Goal: Task Accomplishment & Management: Manage account settings

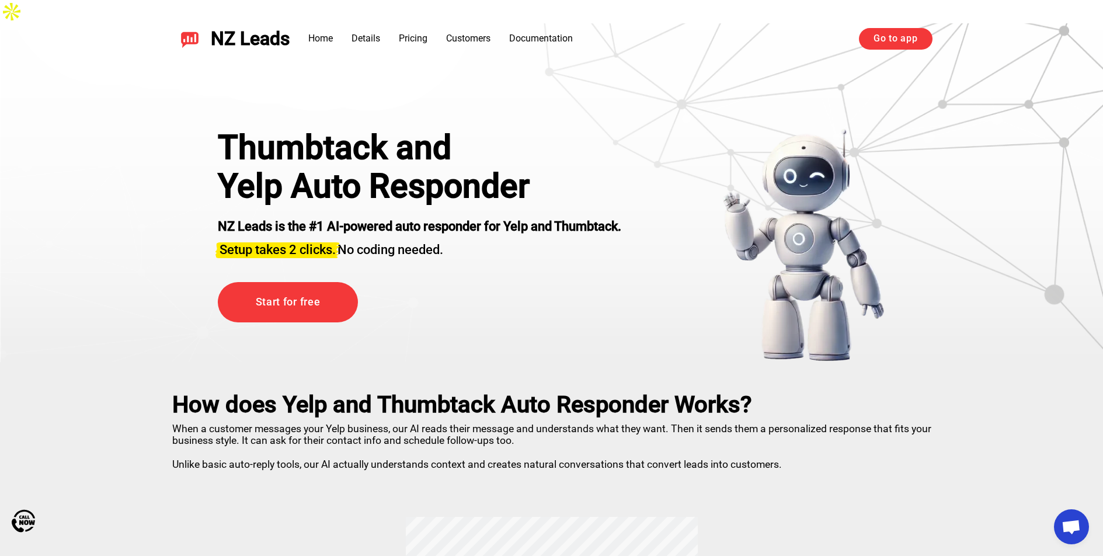
click at [898, 46] on link "Go to app" at bounding box center [895, 38] width 73 height 21
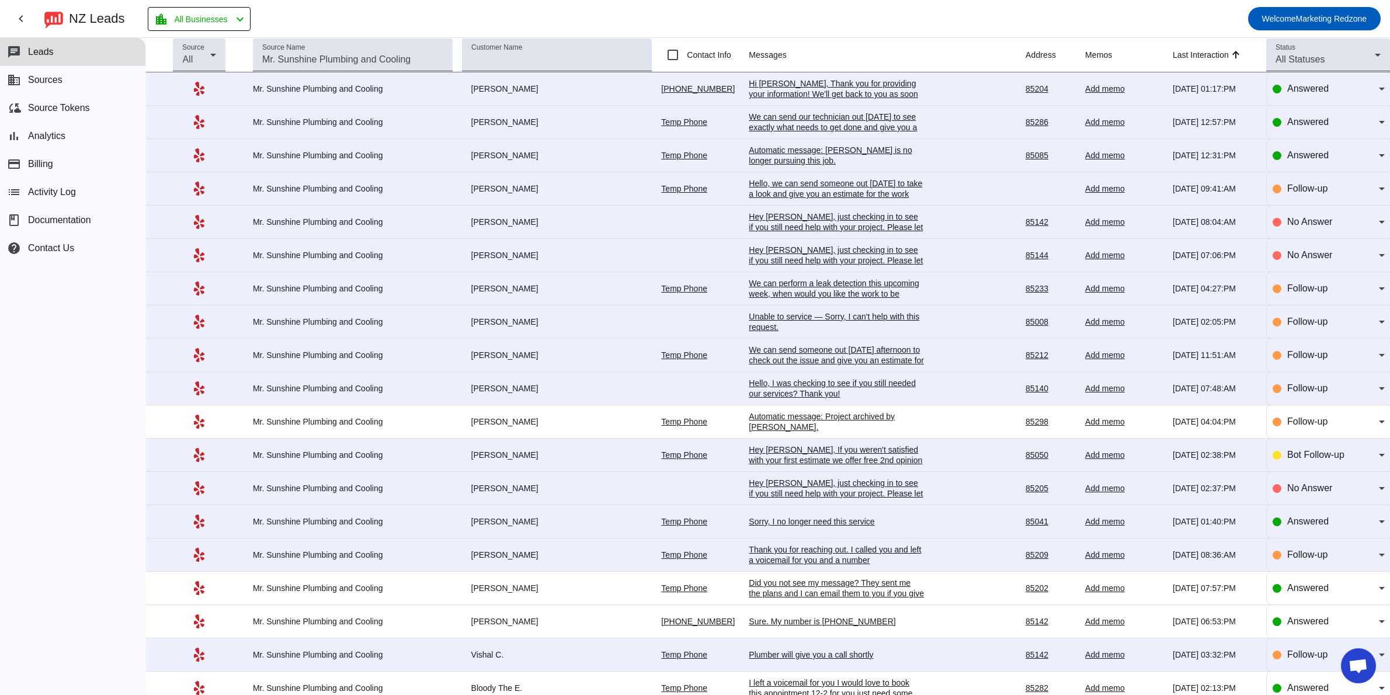
click at [791, 127] on div "We can send our technician out [DATE] to see exactly what needs to get done and…" at bounding box center [836, 128] width 175 height 32
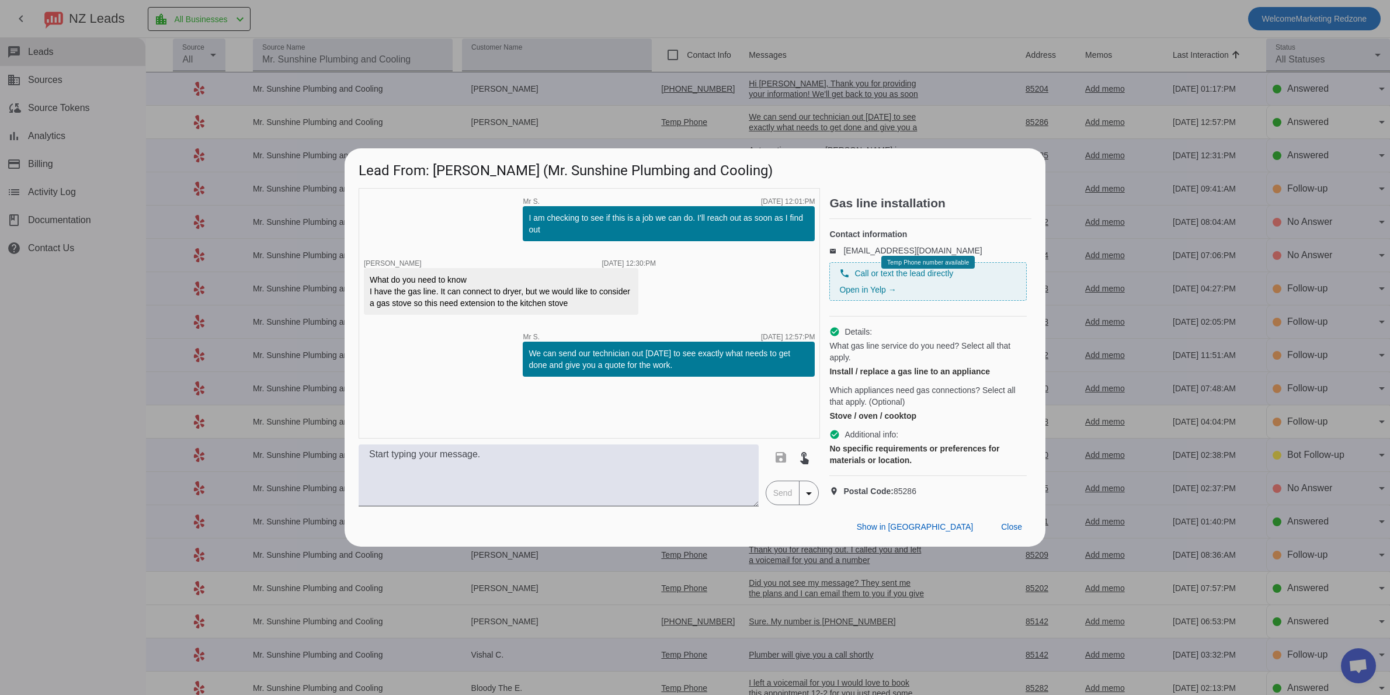
click at [477, 219] on div "timer close Mr S. [DATE] 12:01:PM I am checking to see if this is a job we can …" at bounding box center [589, 313] width 461 height 251
click at [1013, 532] on span "Close" at bounding box center [1011, 526] width 21 height 9
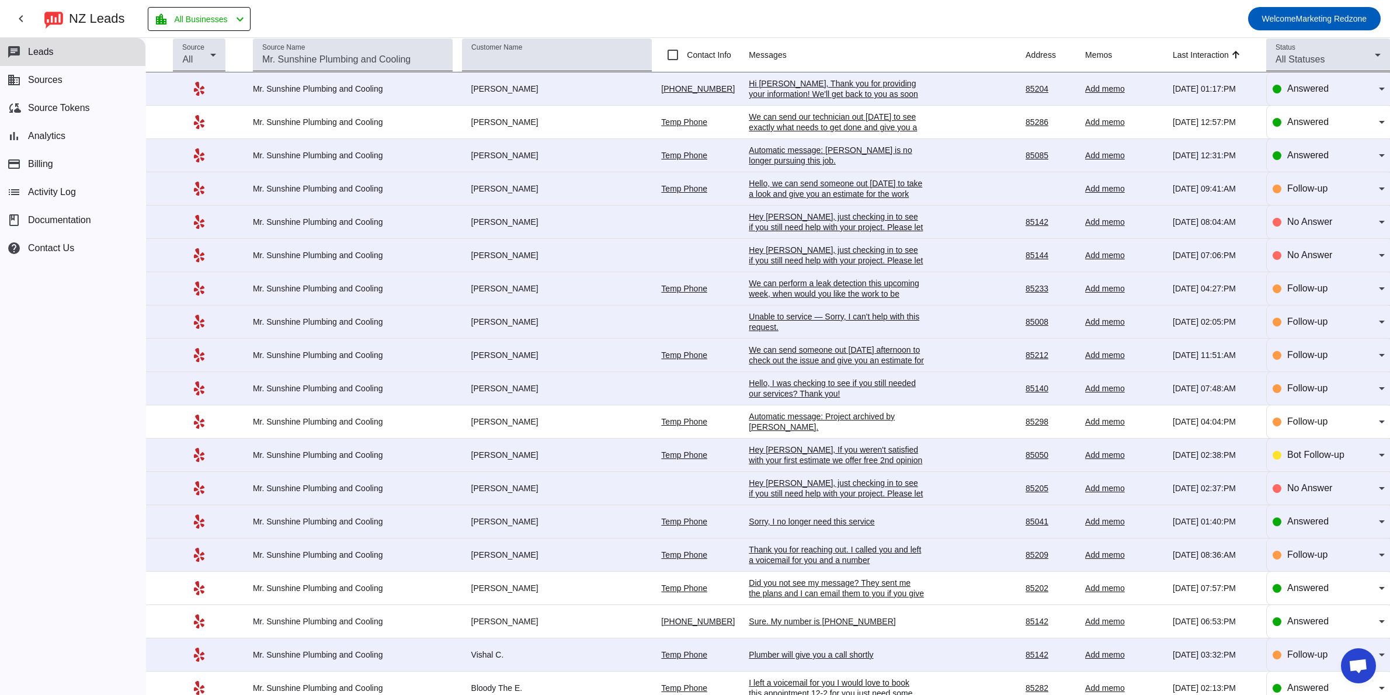
click at [762, 96] on div "Hi [PERSON_NAME], Thank you for providing your information! We'll get back to y…" at bounding box center [836, 94] width 175 height 32
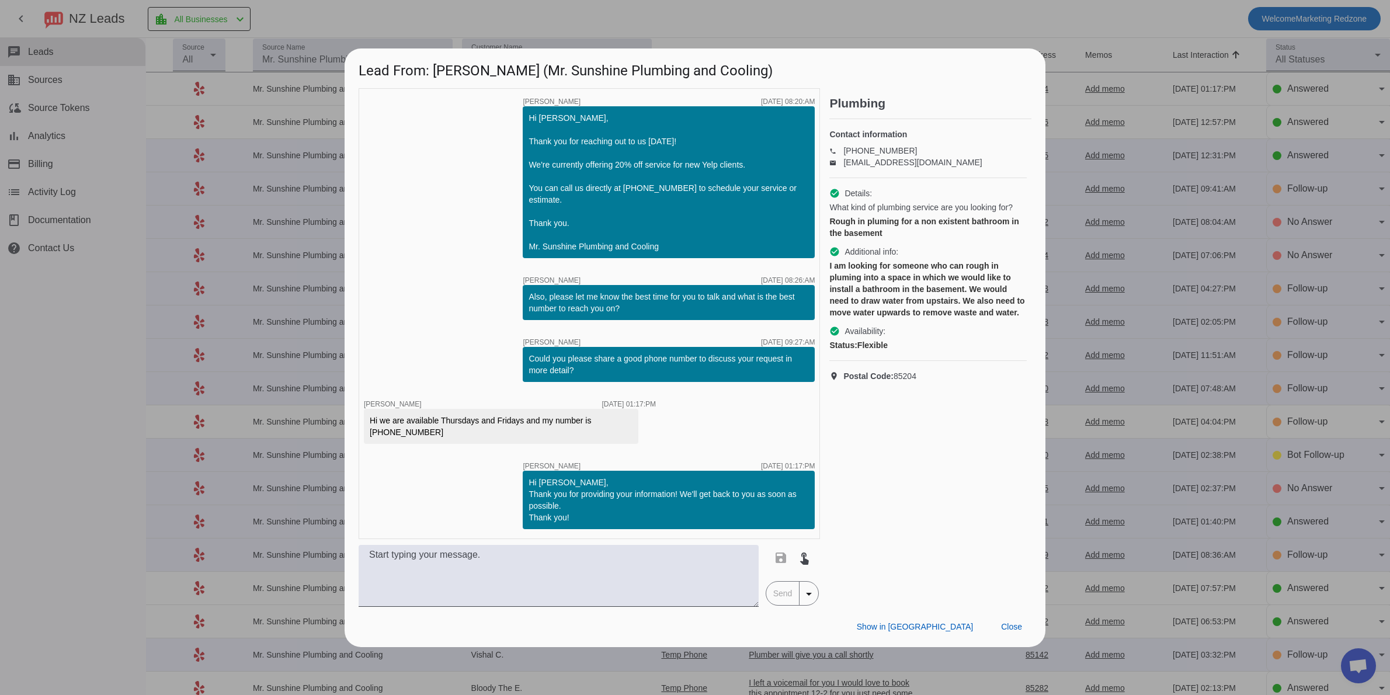
scroll to position [0, 57]
click at [1013, 619] on span at bounding box center [1012, 627] width 40 height 21
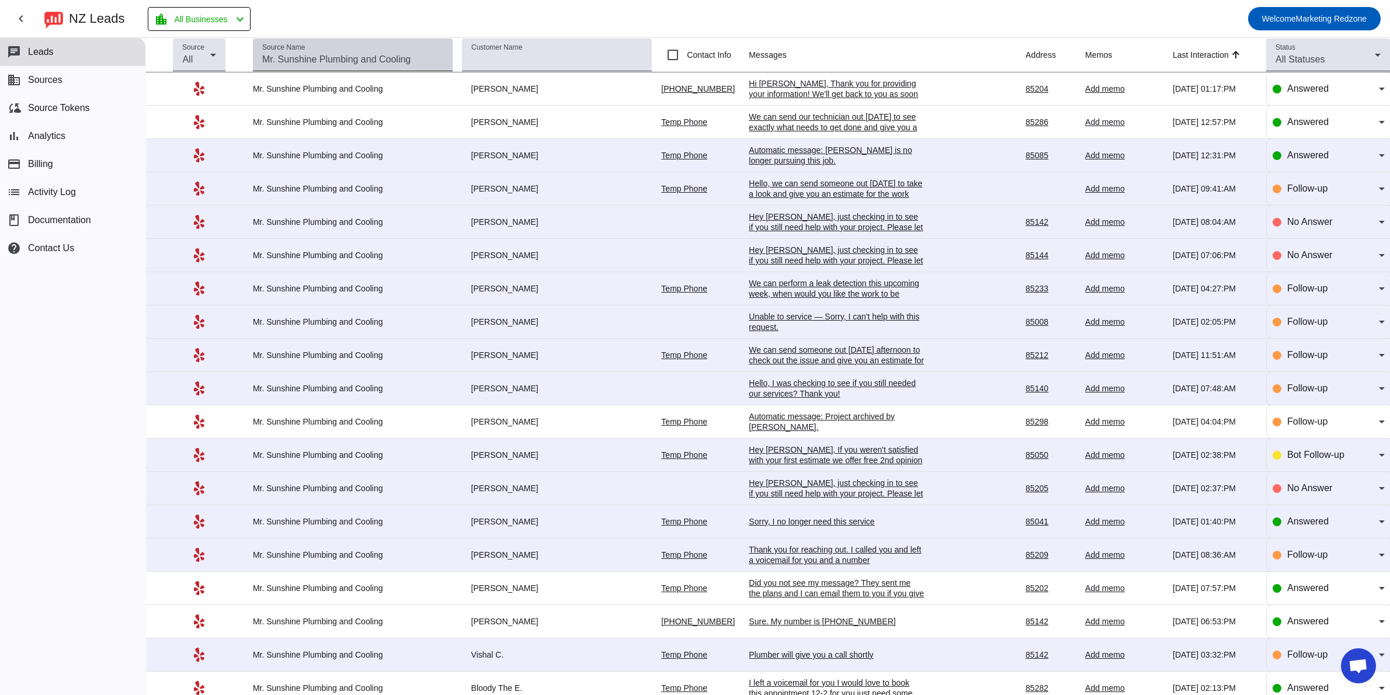
click at [308, 67] on div "Source Name" at bounding box center [352, 55] width 181 height 33
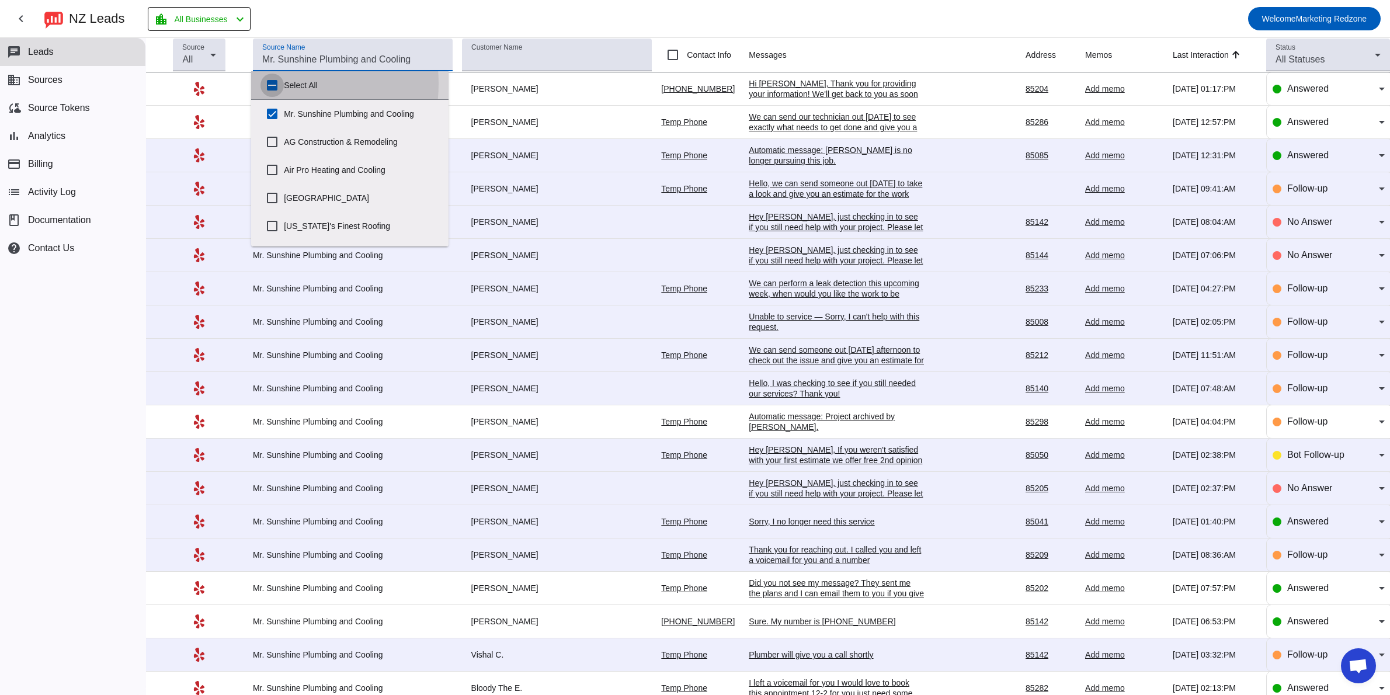
click at [270, 84] on input "Select All" at bounding box center [272, 85] width 23 height 23
checkbox input "true"
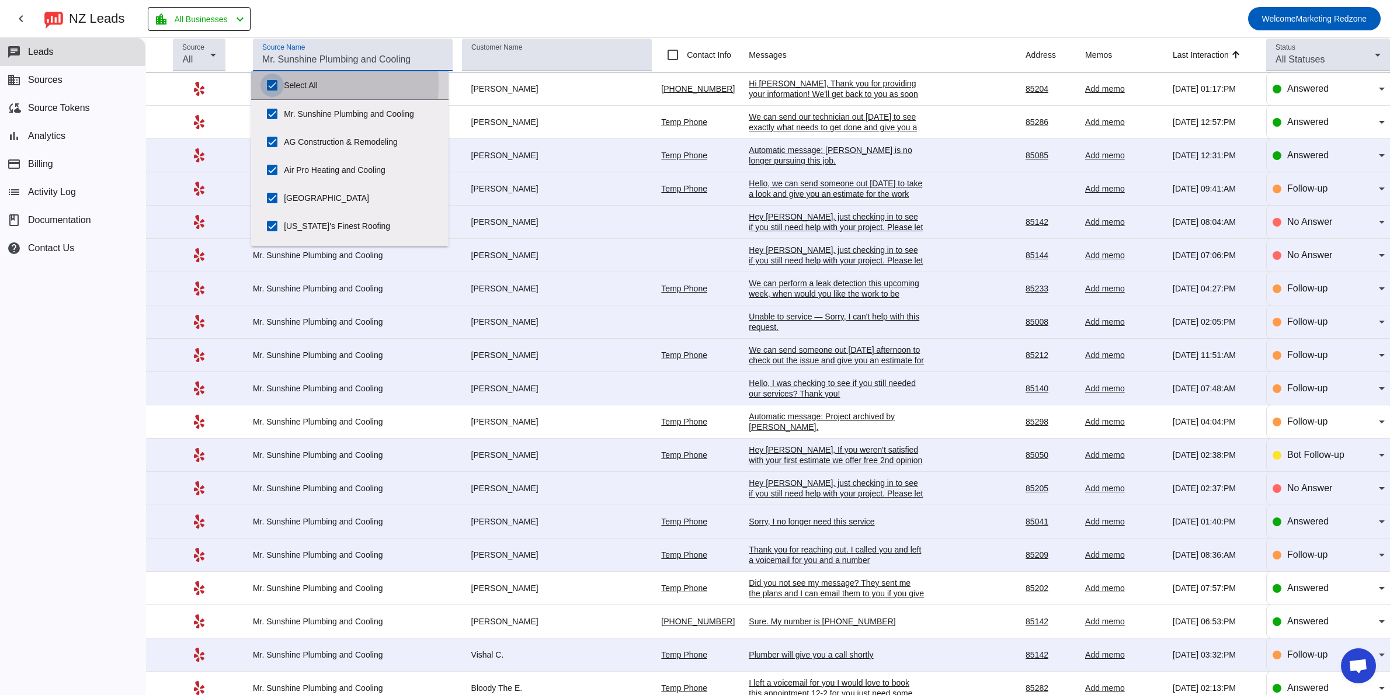
checkbox input "true"
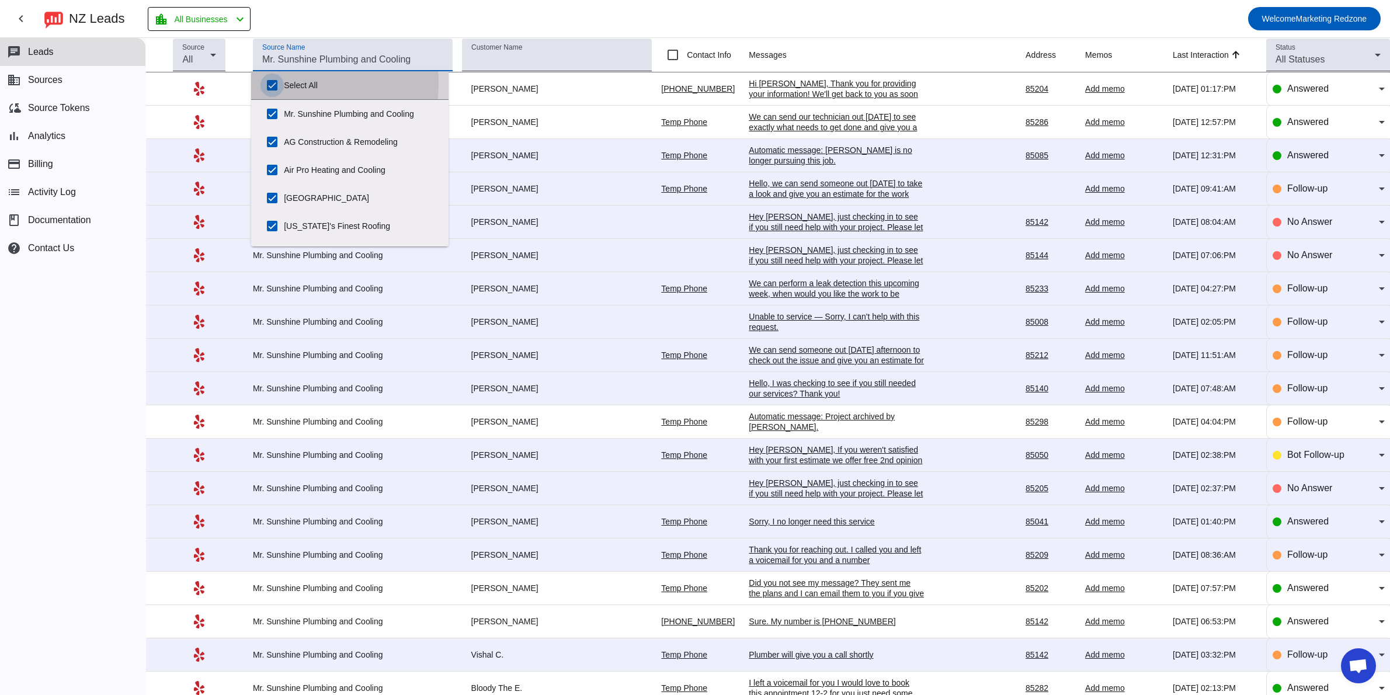
checkbox input "true"
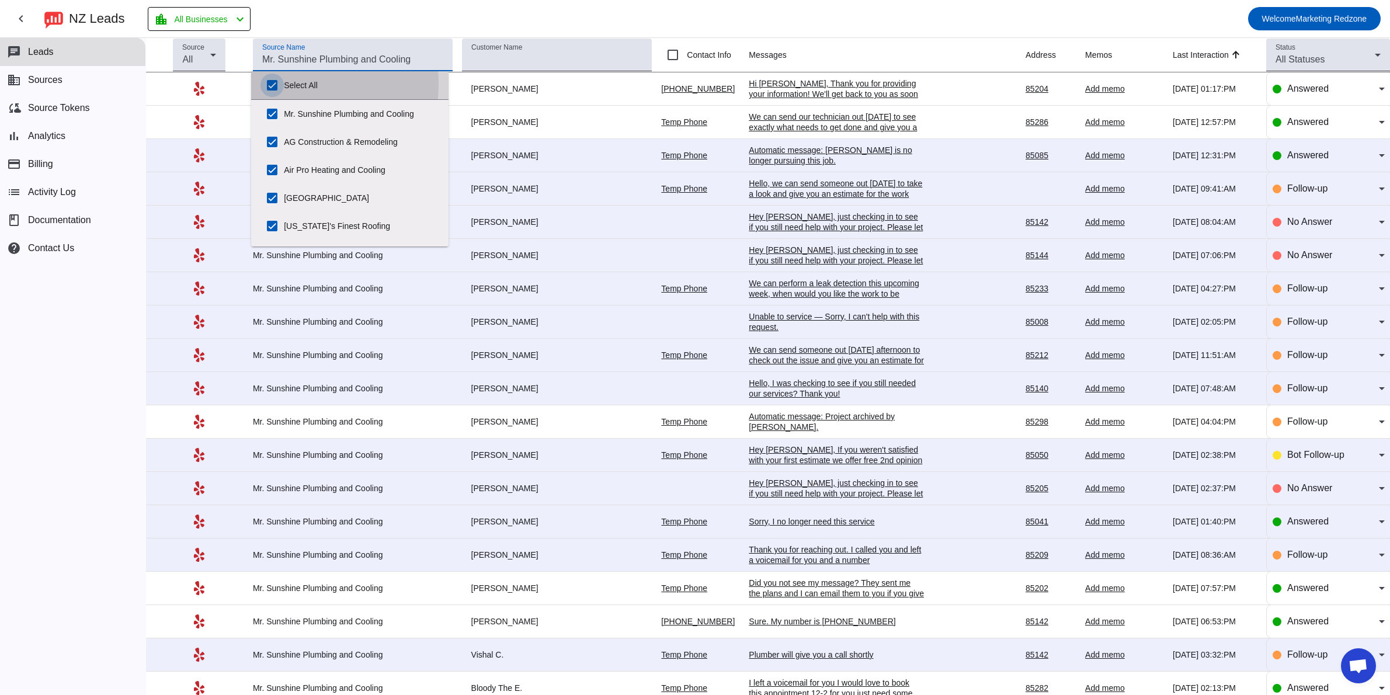
checkbox input "true"
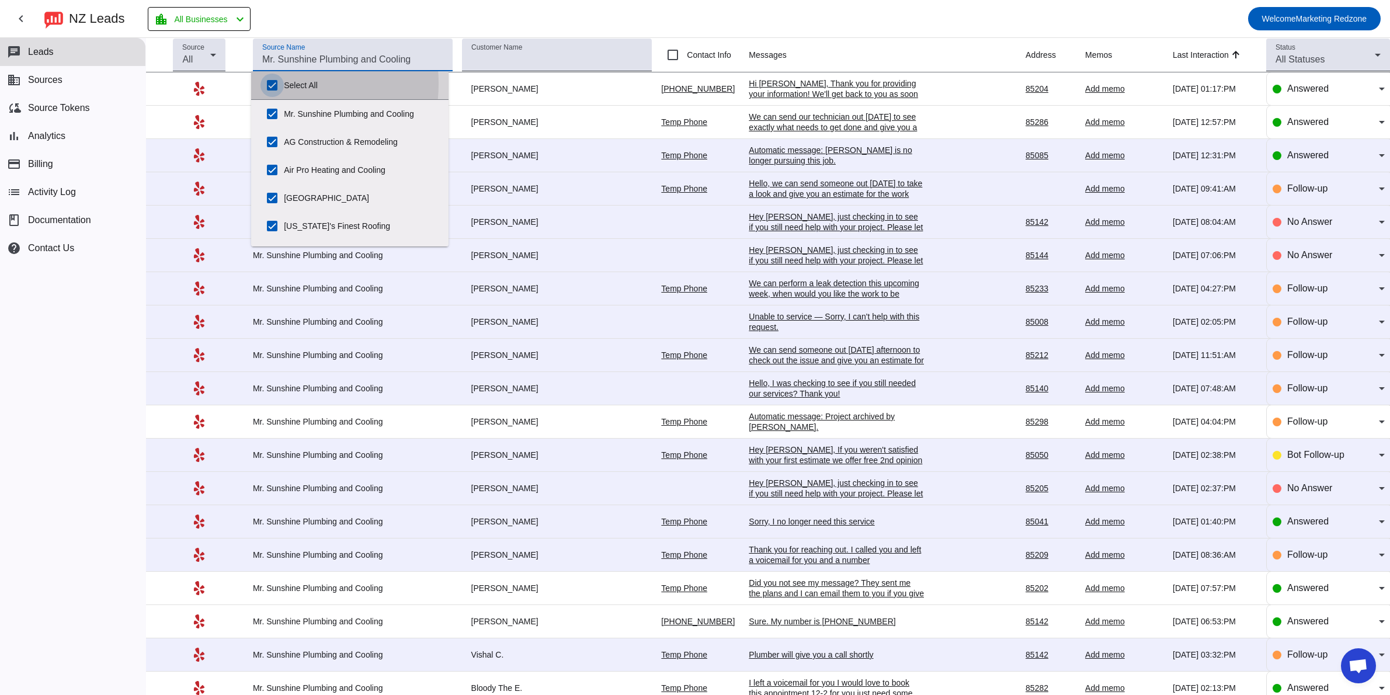
checkbox input "true"
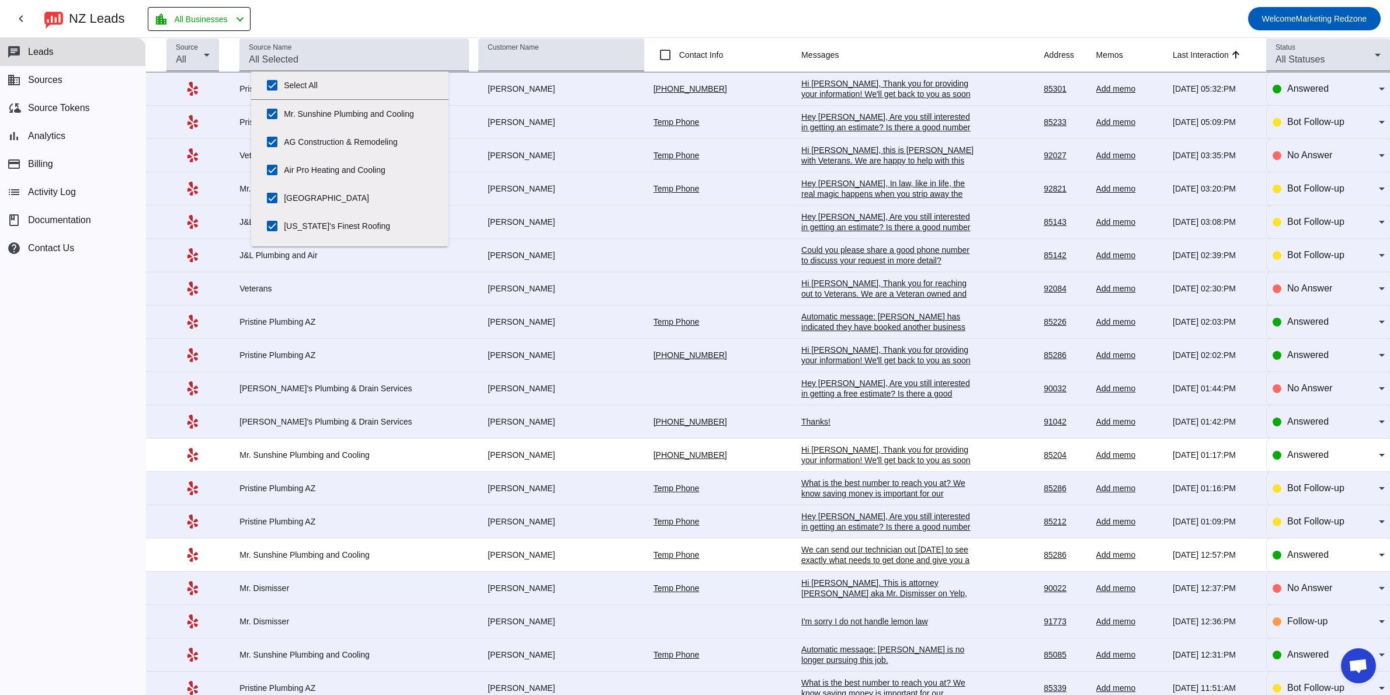
click at [861, 25] on mat-toolbar-row "chevron_left [GEOGRAPHIC_DATA] Leads location_city All Businesses chevron_left …" at bounding box center [695, 18] width 1390 height 37
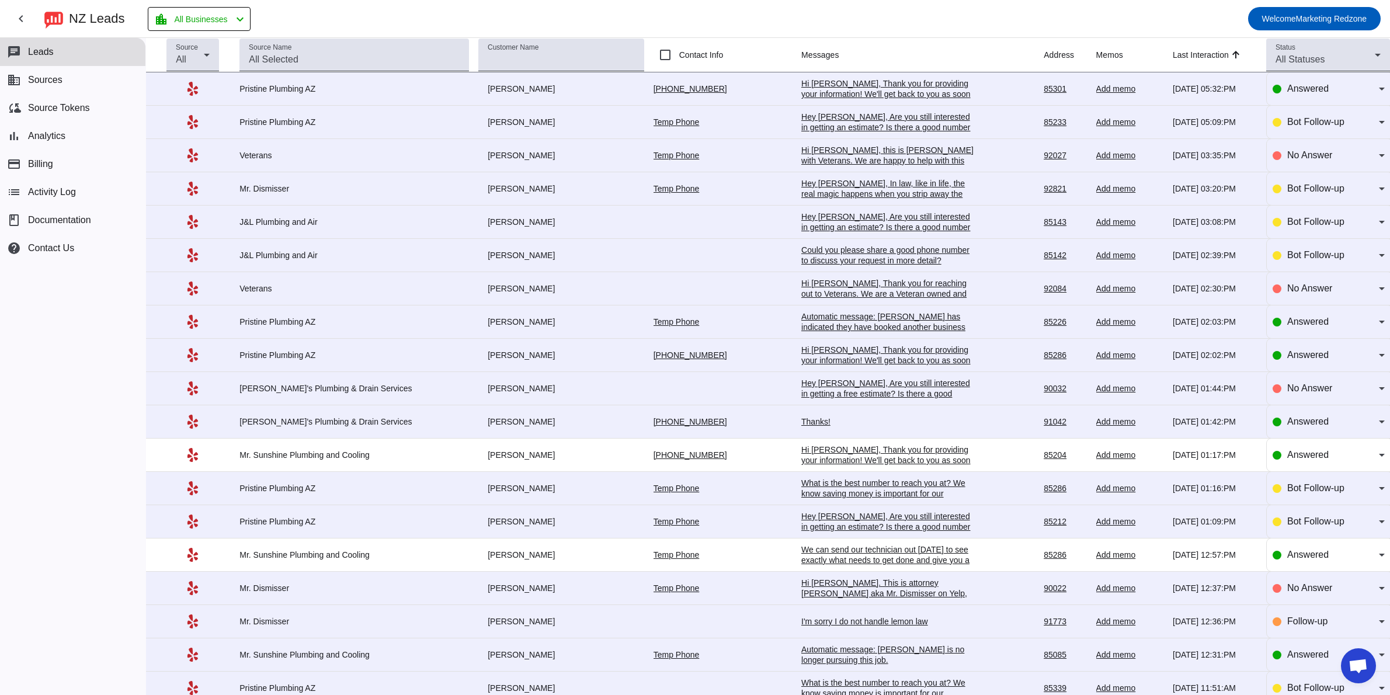
click at [819, 87] on div "Hi [PERSON_NAME], Thank you for providing your information! We'll get back to y…" at bounding box center [888, 94] width 175 height 32
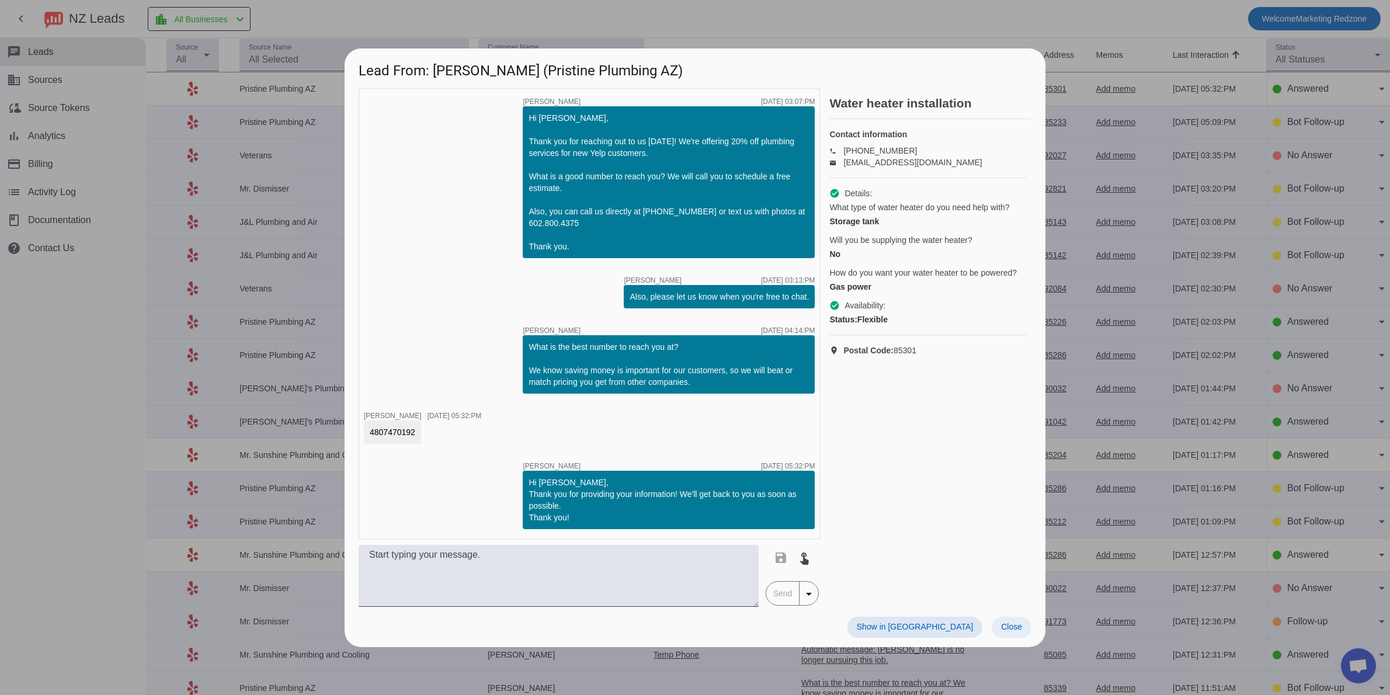
click at [1006, 622] on span "Close" at bounding box center [1011, 626] width 21 height 9
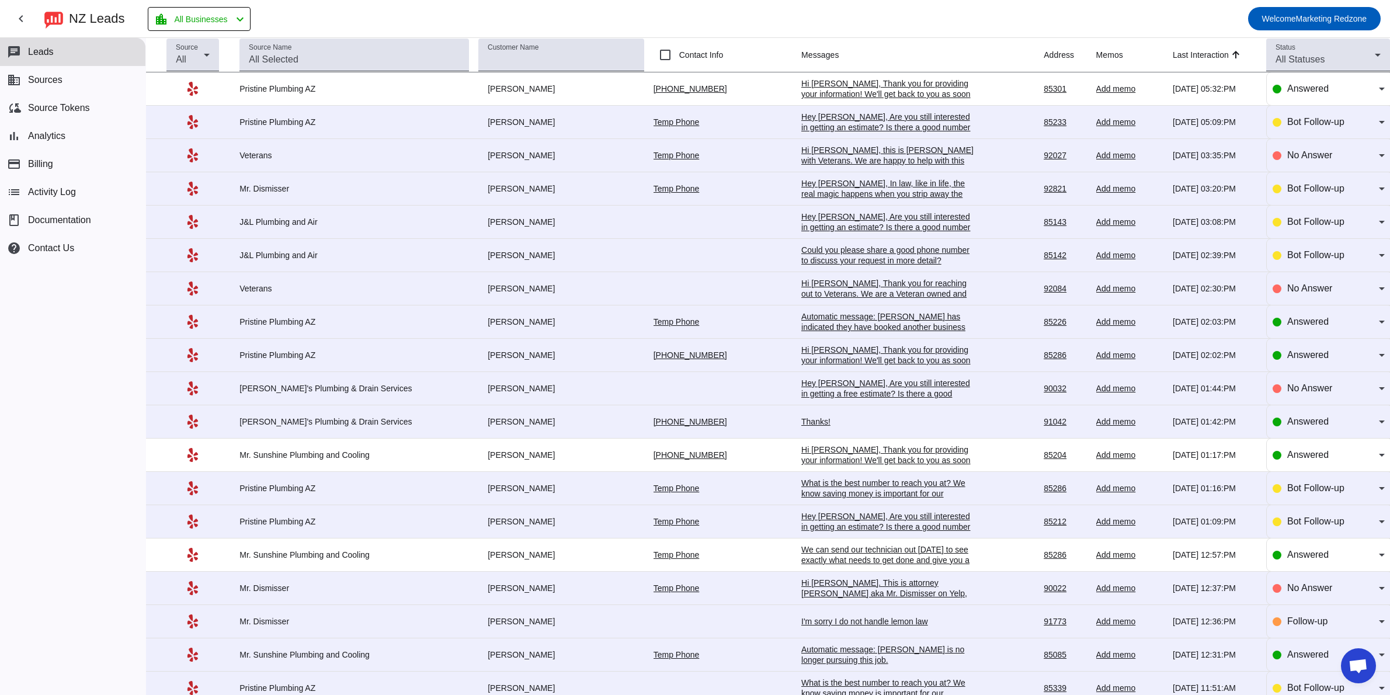
click at [801, 422] on div "Thanks!" at bounding box center [888, 421] width 175 height 11
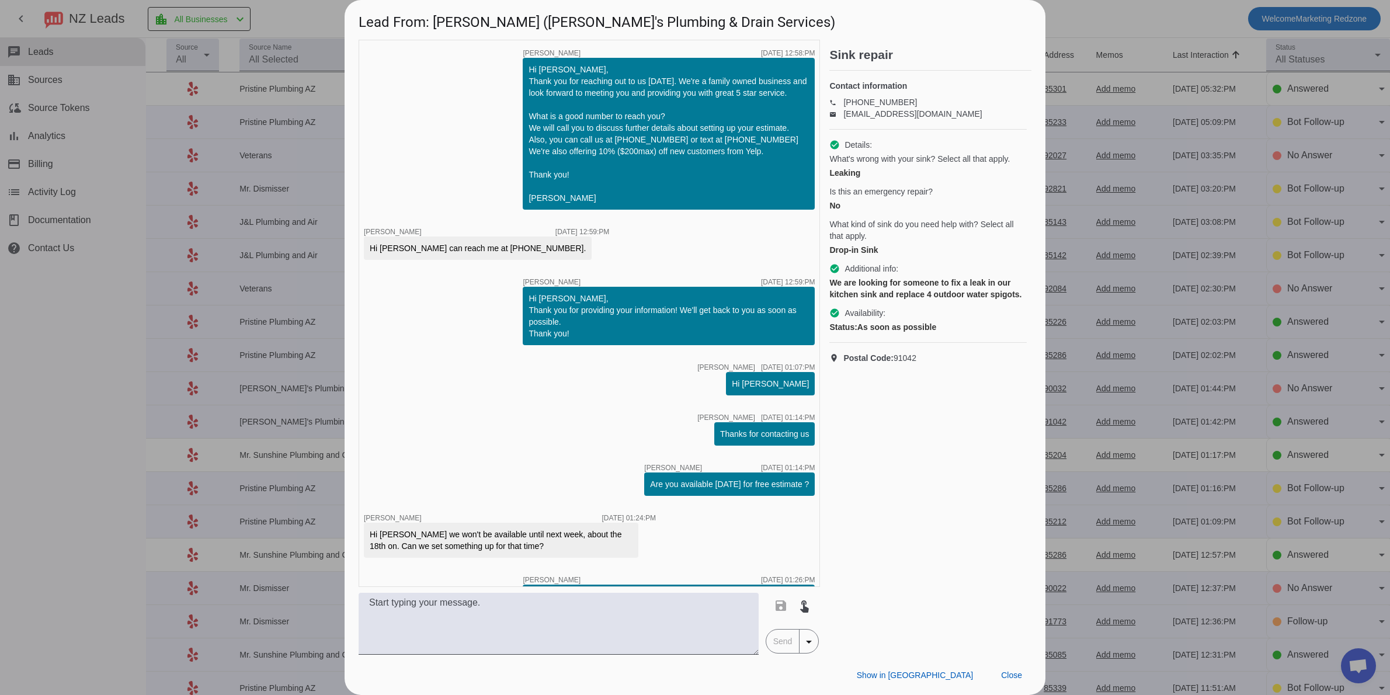
scroll to position [430, 0]
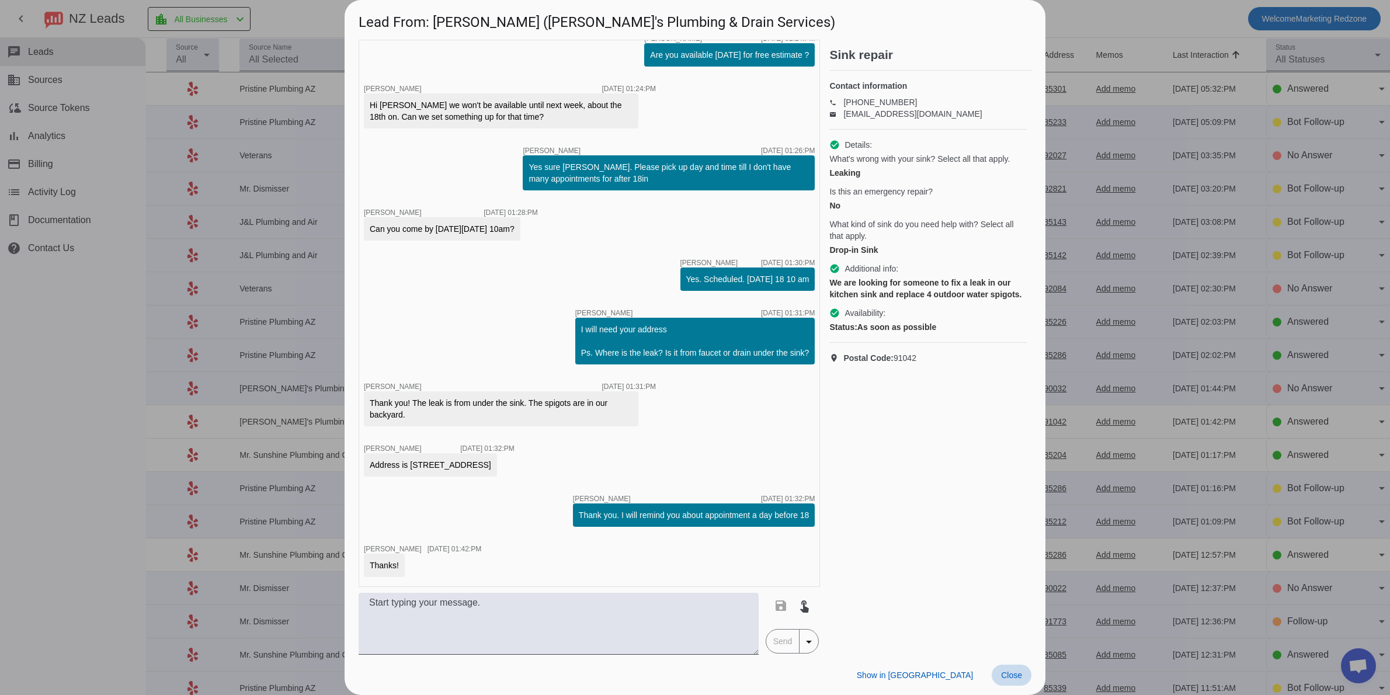
click at [1012, 677] on span "Close" at bounding box center [1011, 675] width 21 height 9
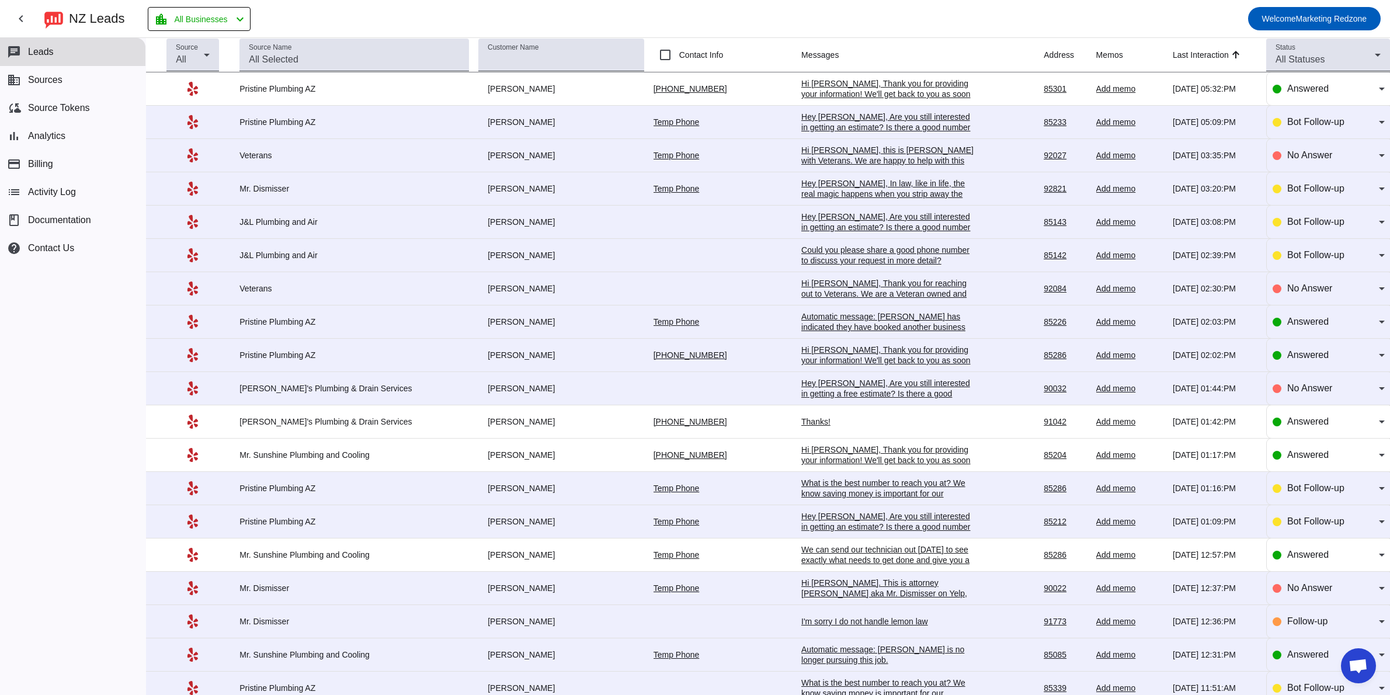
click at [820, 554] on div "We can send our technician out [DATE] to see exactly what needs to get done and…" at bounding box center [888, 560] width 175 height 32
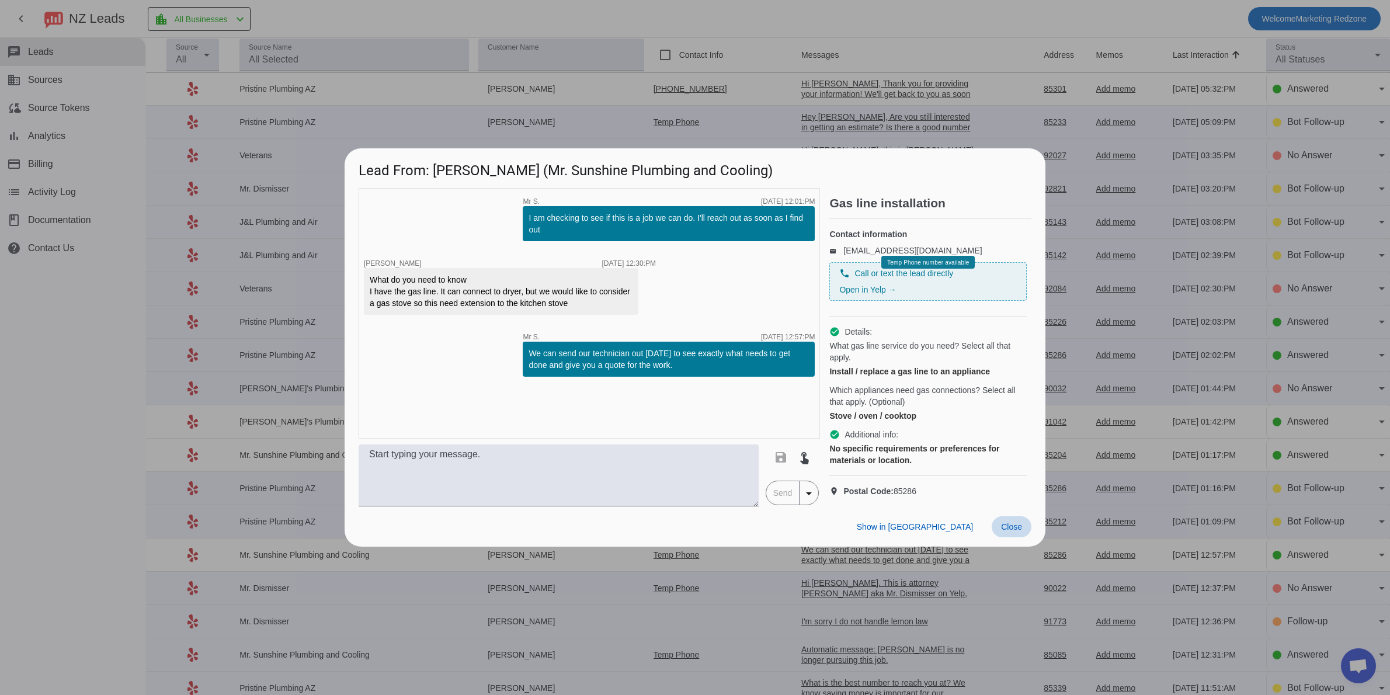
click at [1023, 534] on span at bounding box center [1012, 526] width 40 height 21
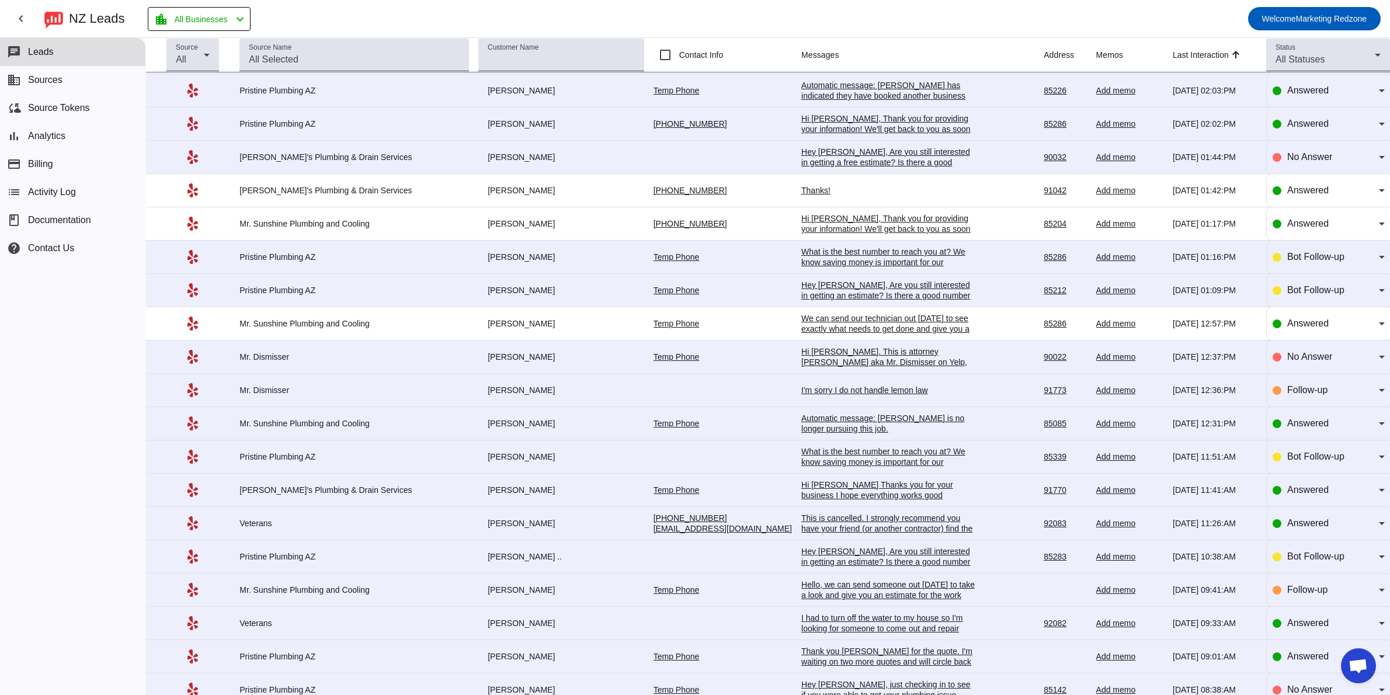
scroll to position [242, 0]
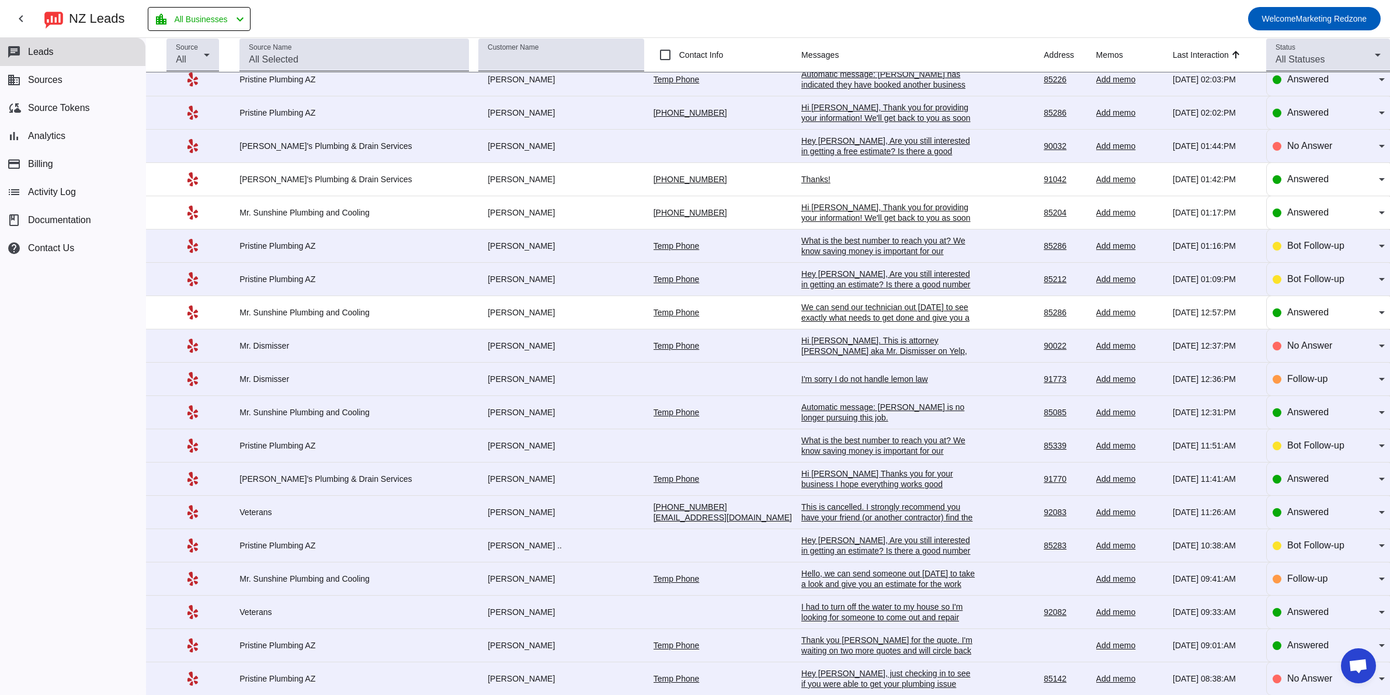
click at [824, 518] on div "This is cancelled. I strongly recommend you have your friend (or another contra…" at bounding box center [888, 533] width 175 height 63
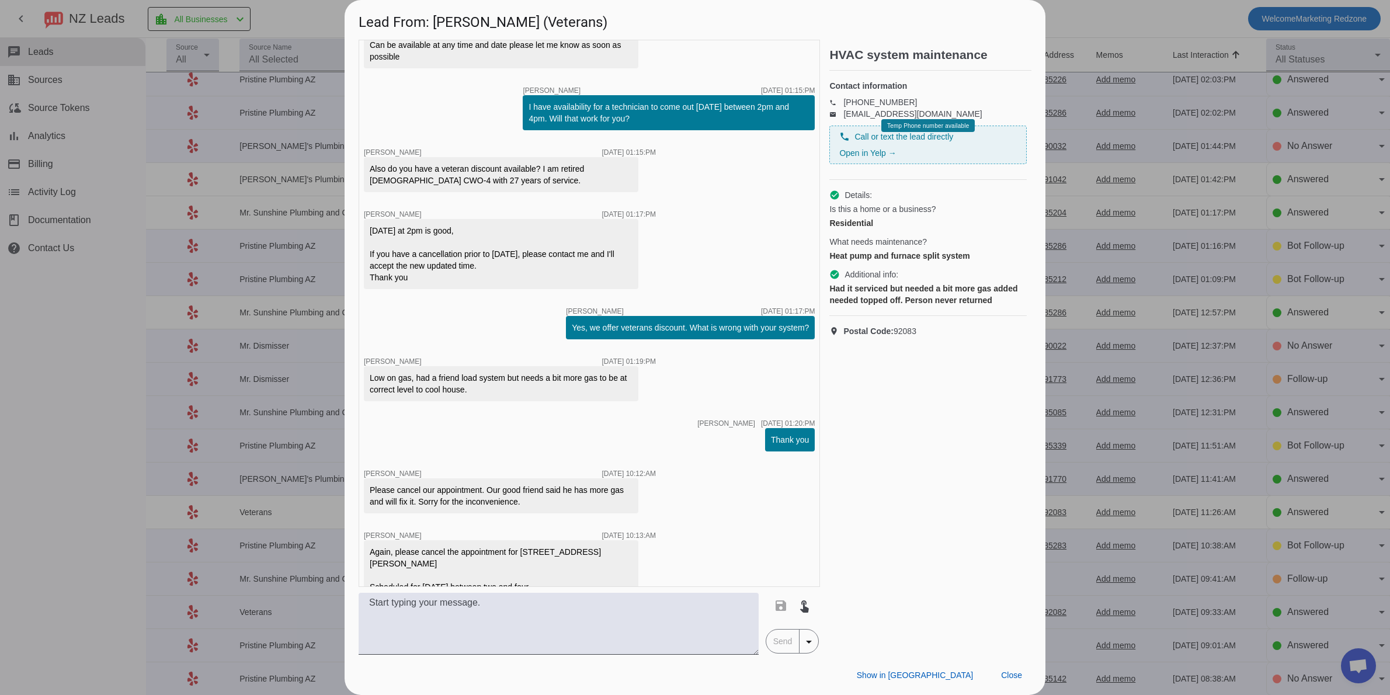
scroll to position [651, 0]
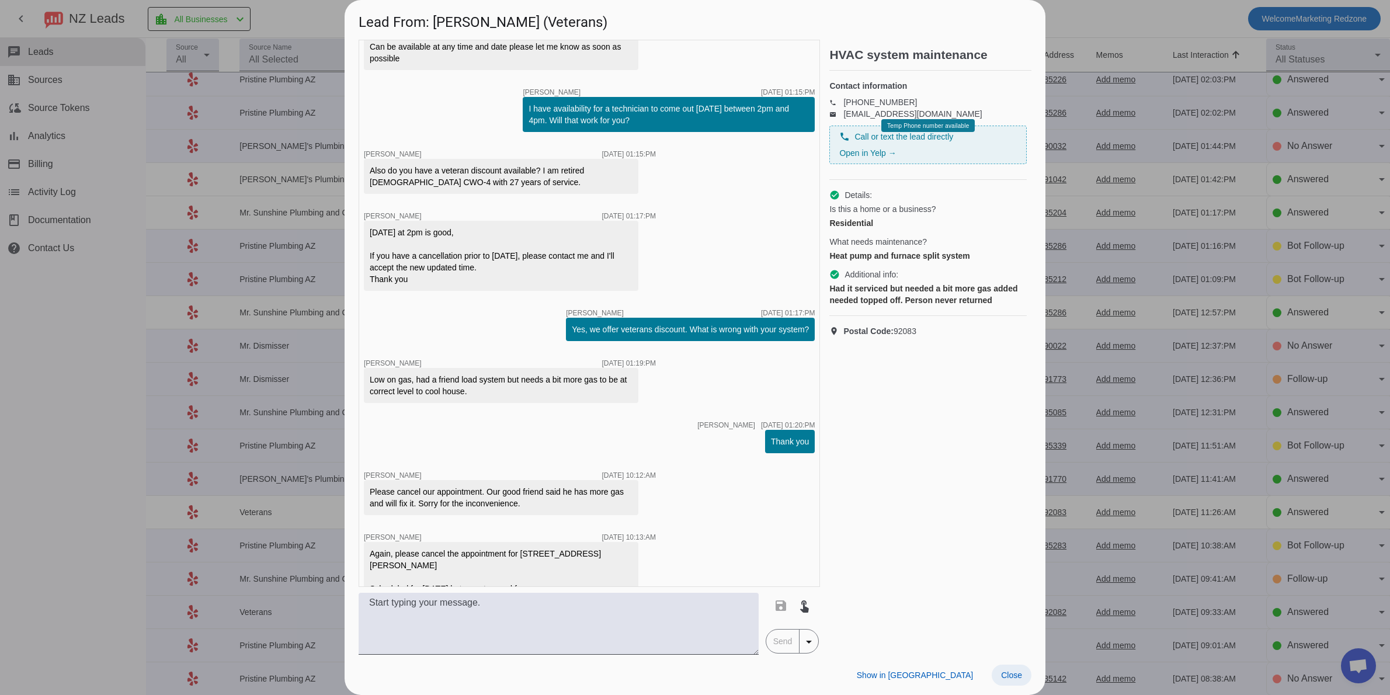
click at [1017, 671] on span "Close" at bounding box center [1011, 675] width 21 height 9
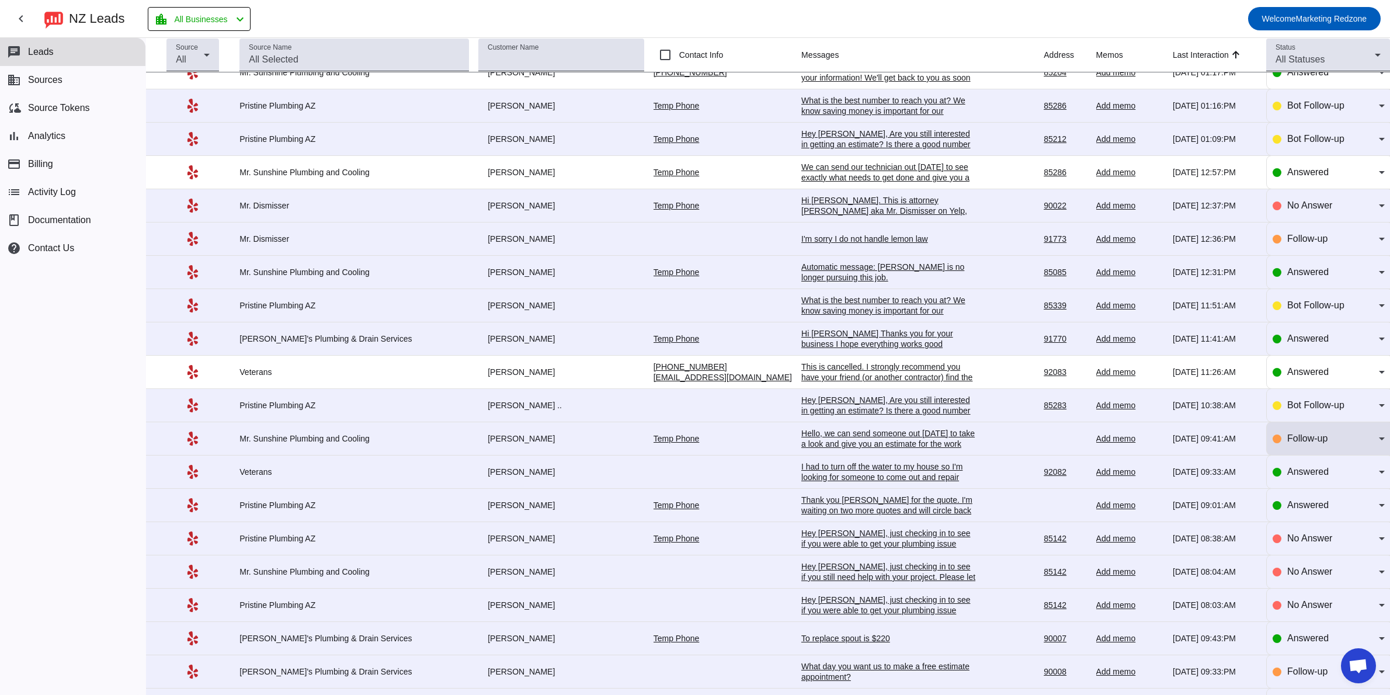
scroll to position [384, 0]
click at [869, 511] on div "Thank you [PERSON_NAME] for the quote. I'm waiting on two more quotes and will …" at bounding box center [888, 509] width 175 height 32
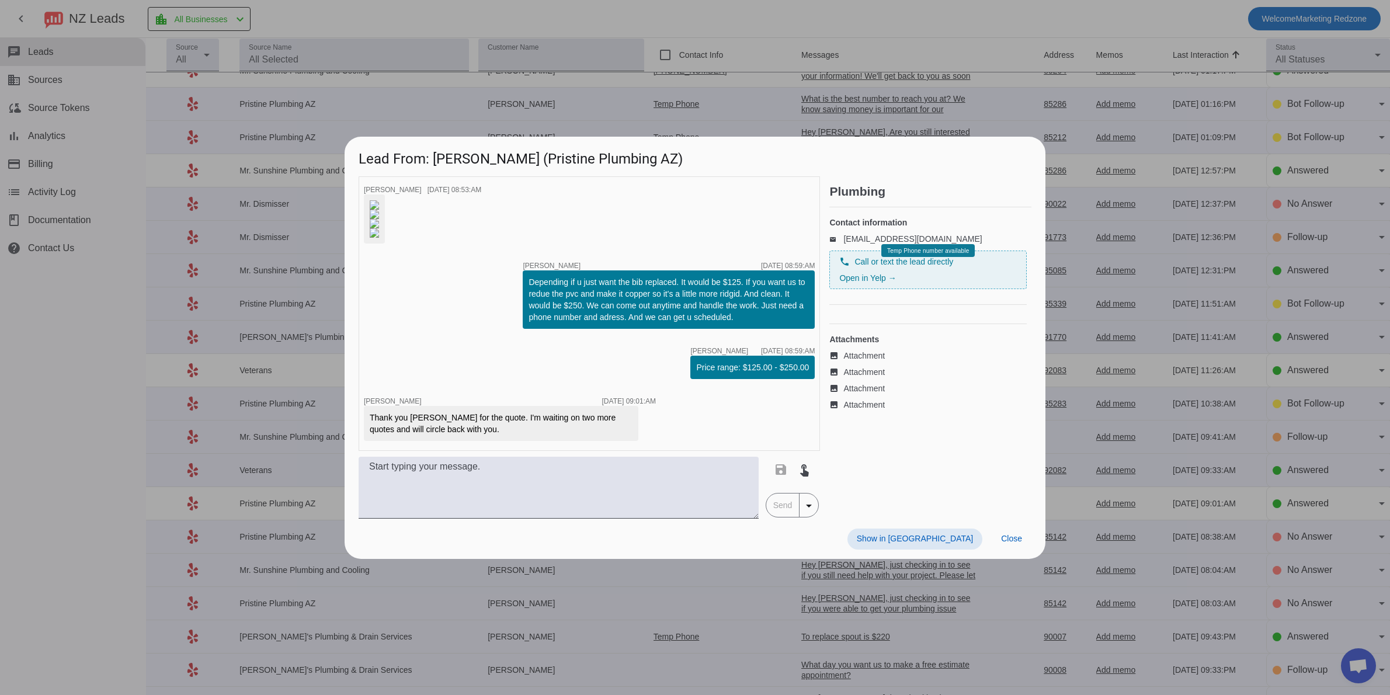
scroll to position [0, 0]
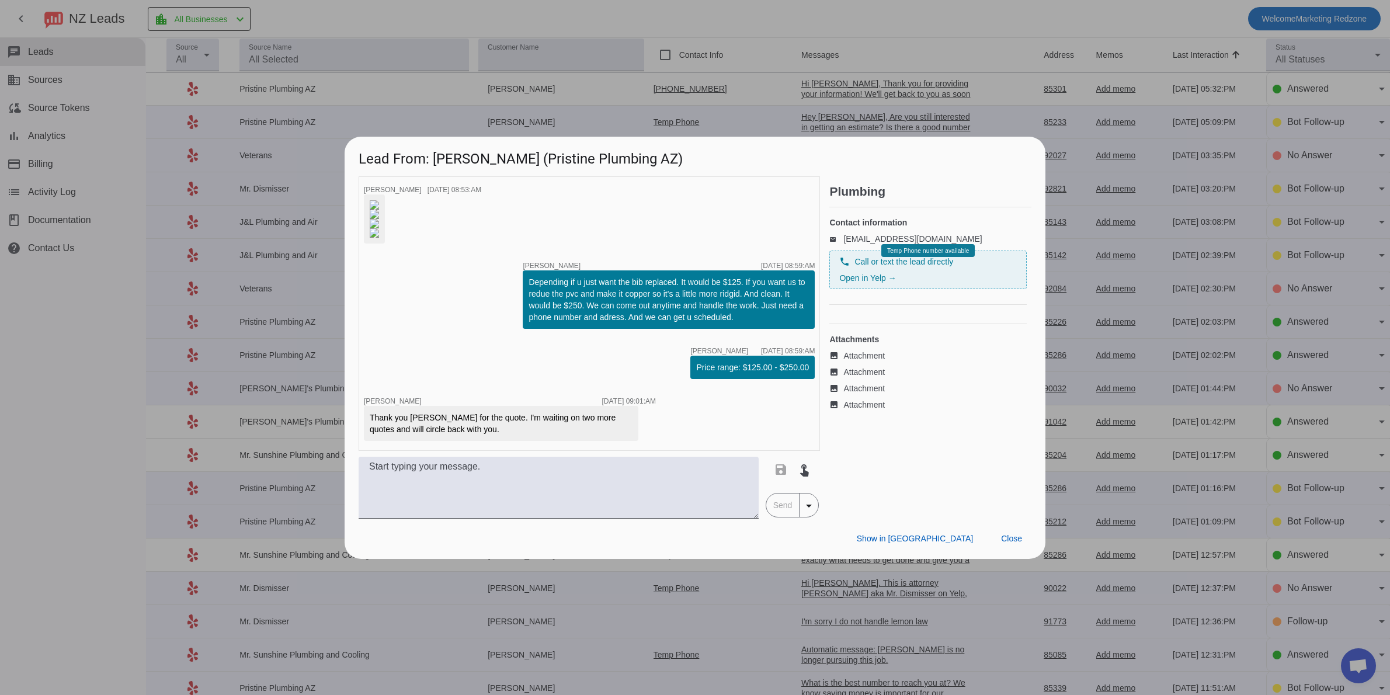
click at [967, 477] on div "Plumbing Contact information email [EMAIL_ADDRESS][DOMAIN_NAME] phone Call or t…" at bounding box center [930, 347] width 202 height 342
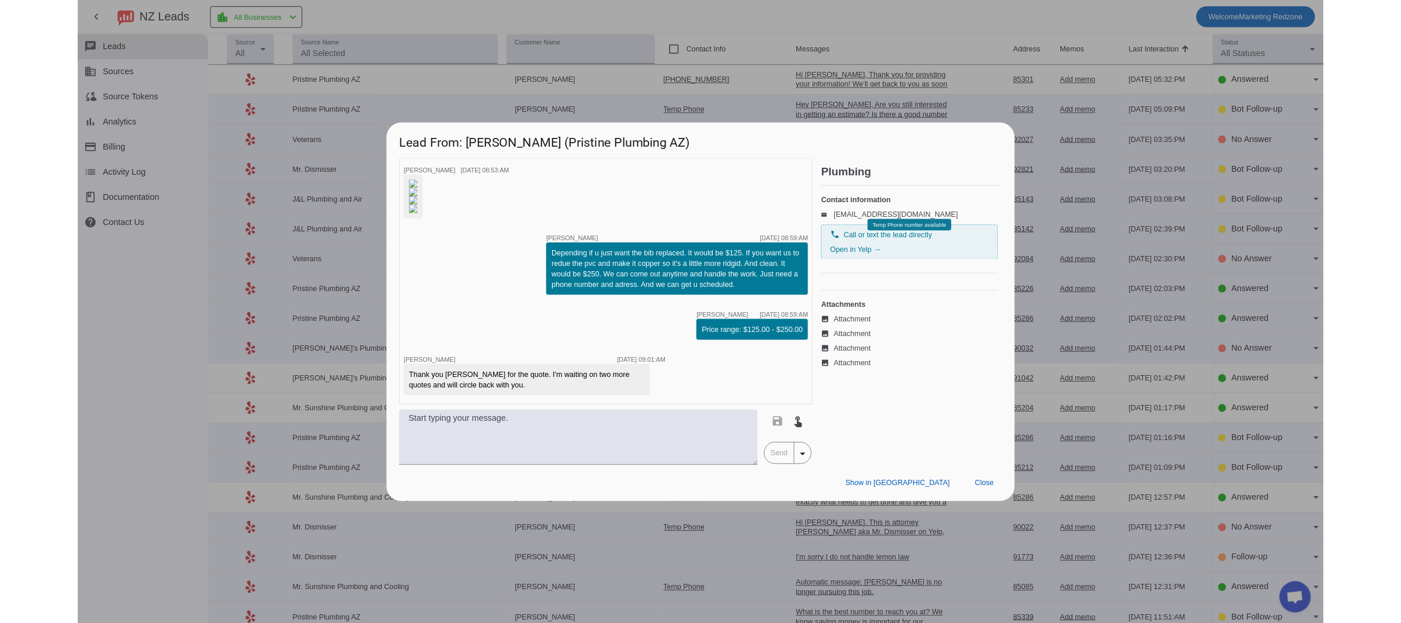
scroll to position [0, 50]
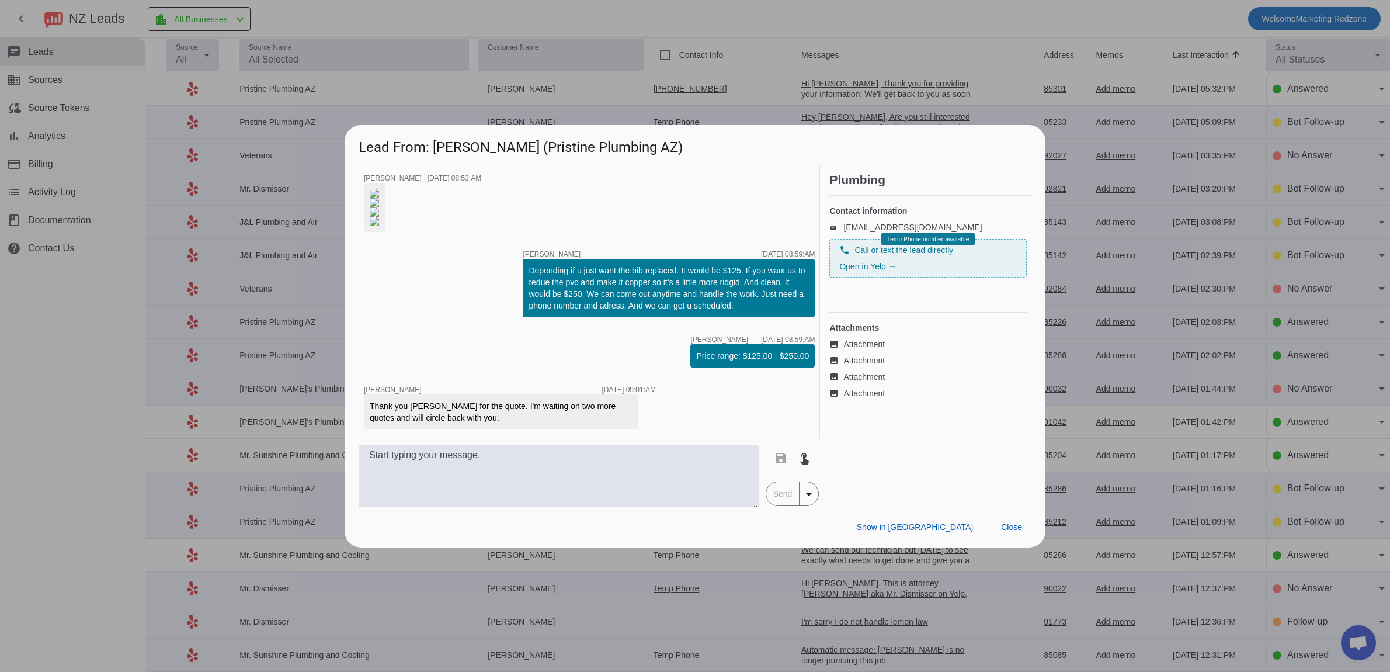
click at [67, 431] on div at bounding box center [695, 336] width 1390 height 672
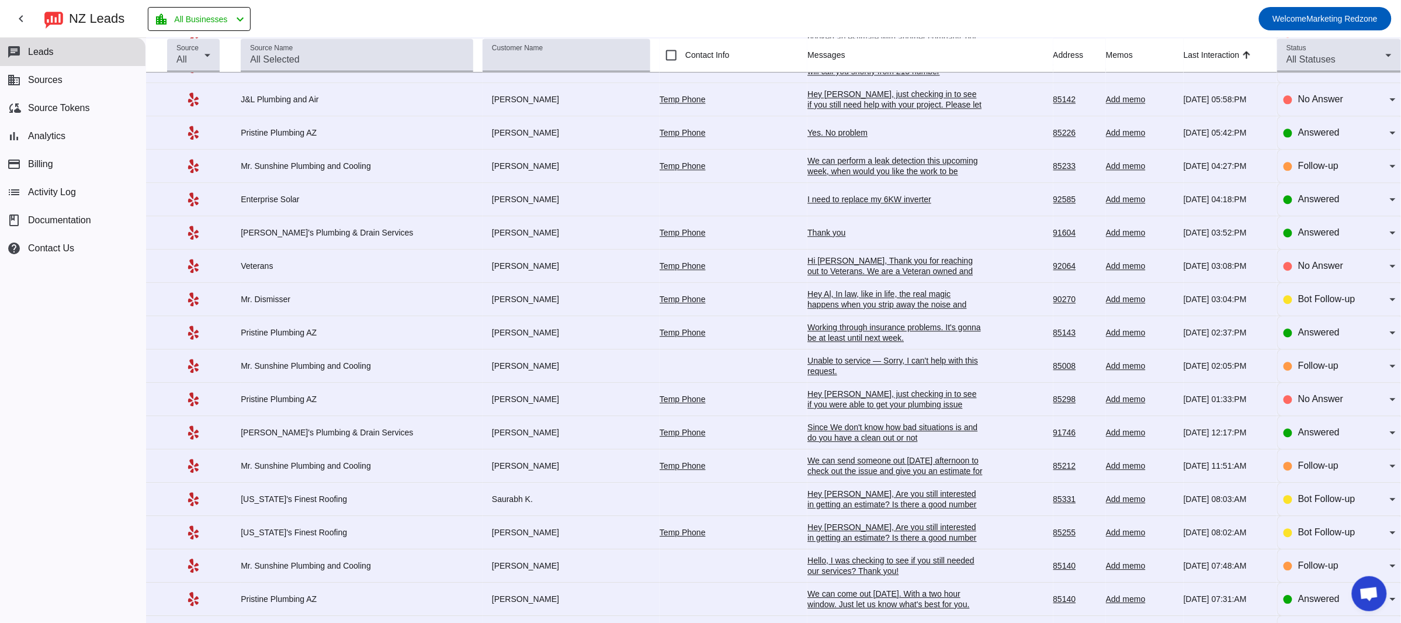
scroll to position [1192, 0]
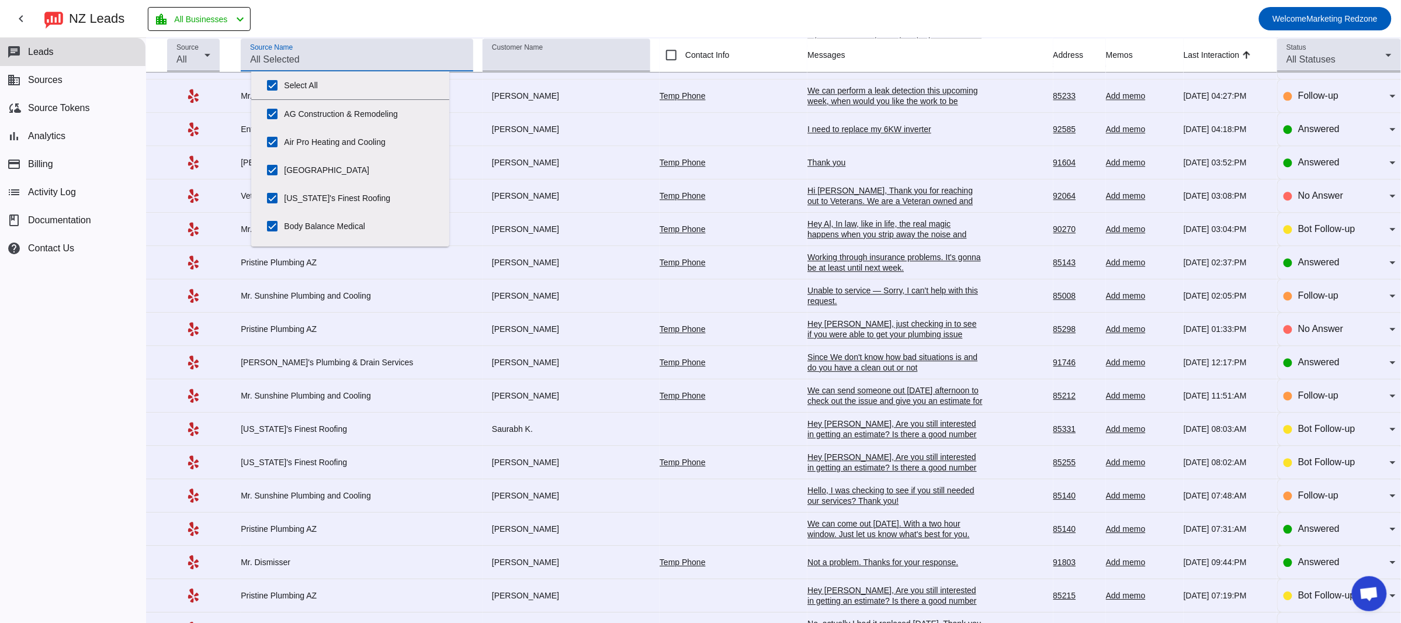
click at [306, 55] on input "Source Name" at bounding box center [357, 60] width 214 height 14
click at [275, 85] on input "Select All" at bounding box center [272, 85] width 23 height 23
checkbox input "false"
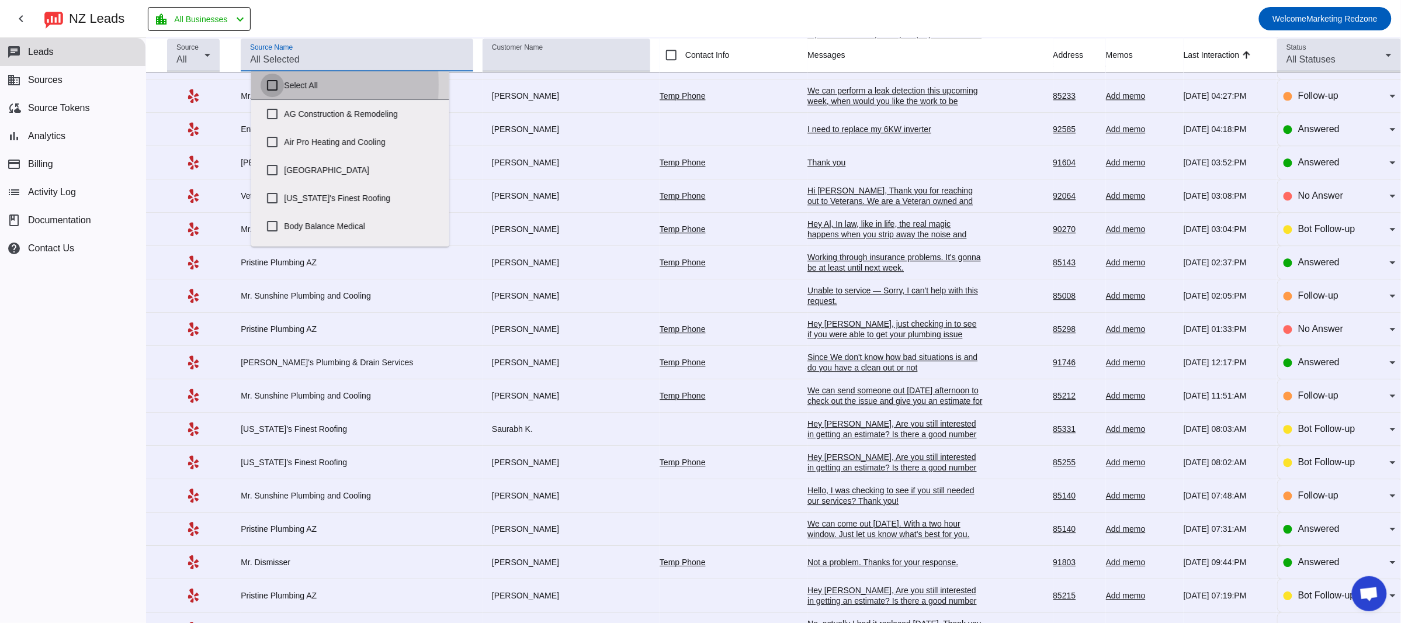
checkbox input "false"
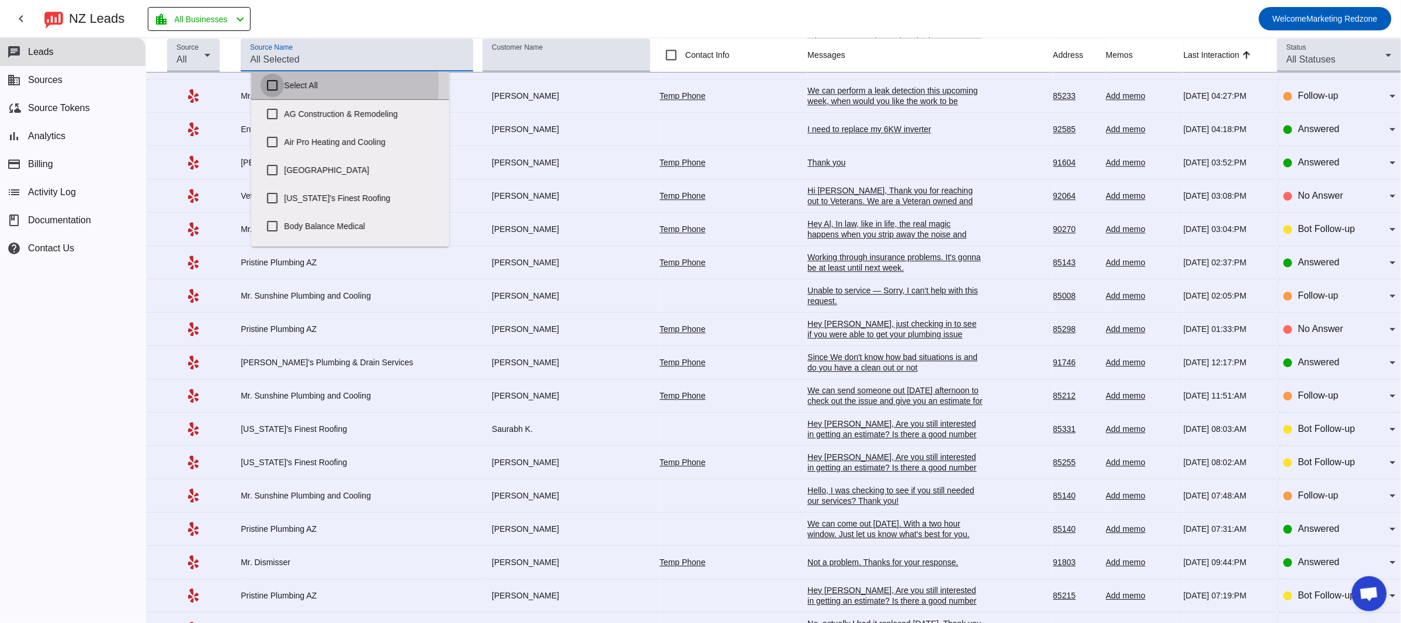
checkbox input "false"
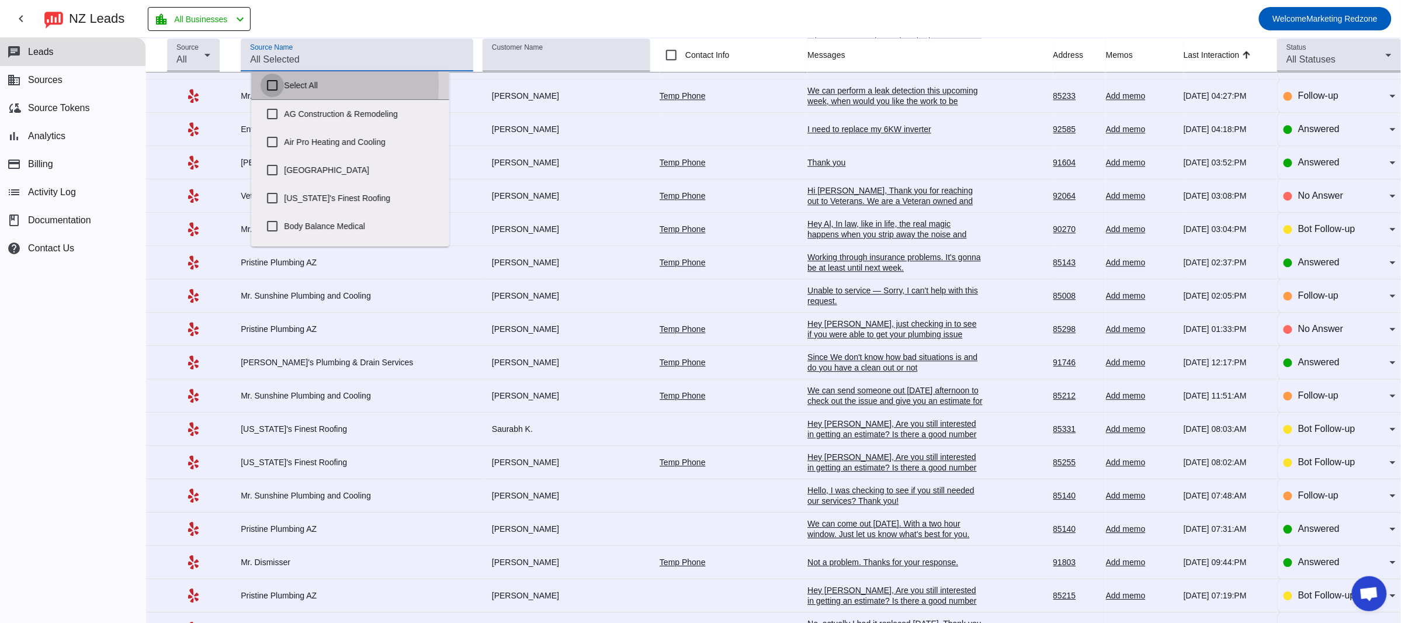
checkbox input "false"
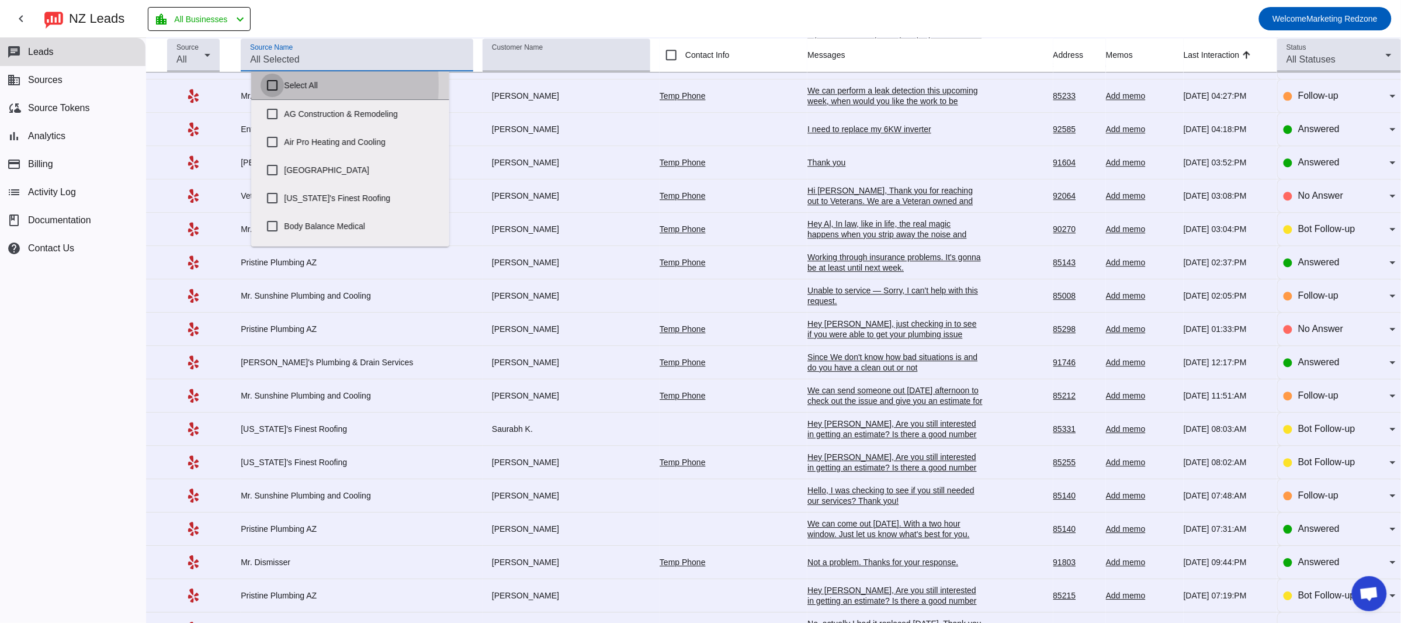
checkbox input "false"
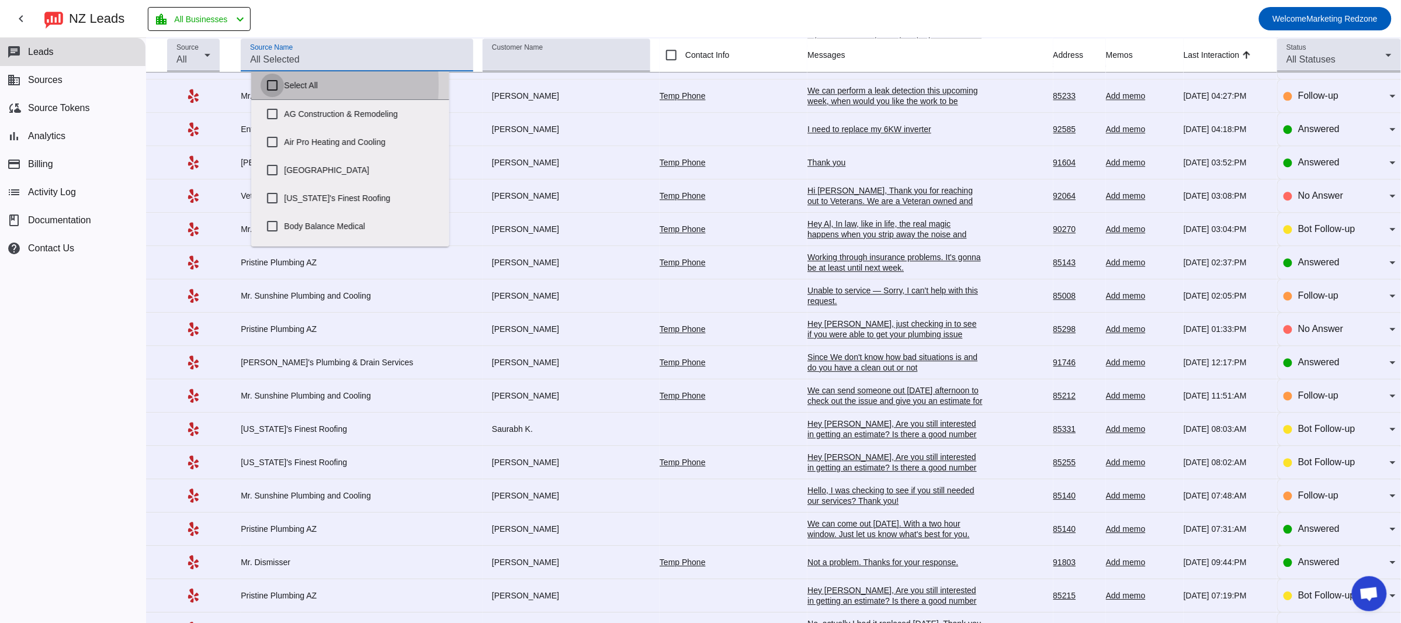
checkbox input "false"
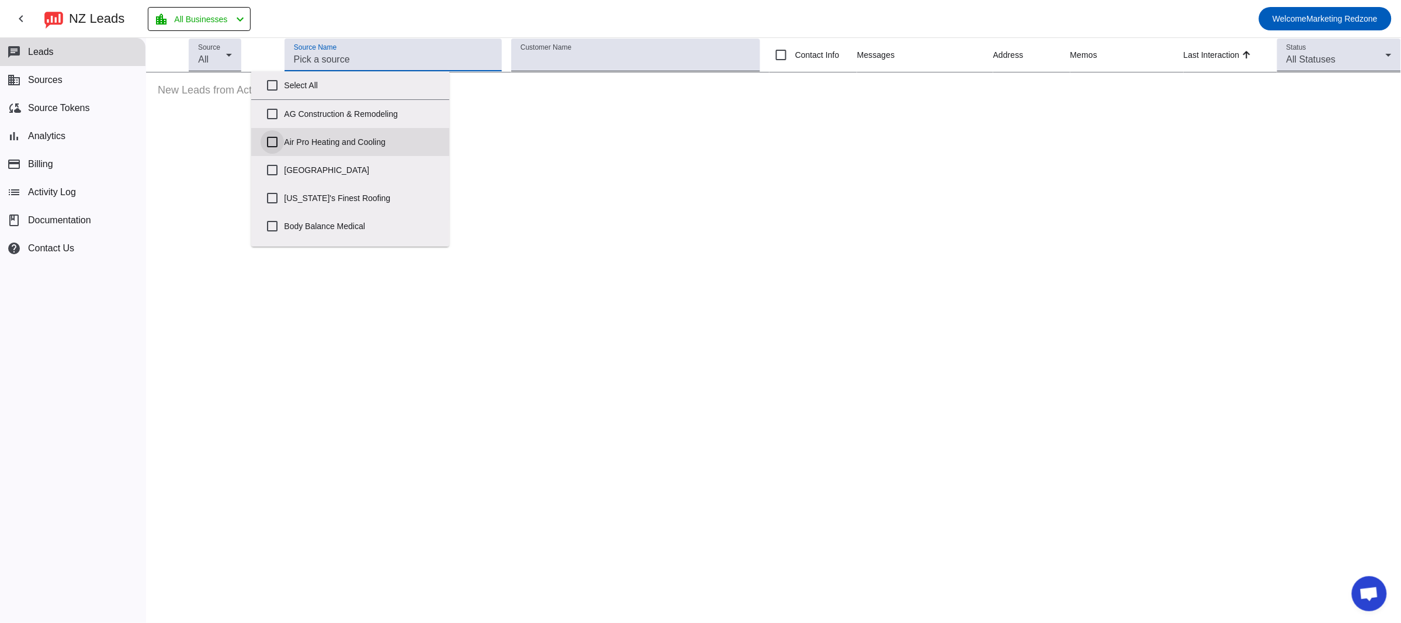
scroll to position [0, 0]
click at [276, 203] on input "[US_STATE]'s Finest Roofing" at bounding box center [272, 197] width 23 height 23
checkbox input "true"
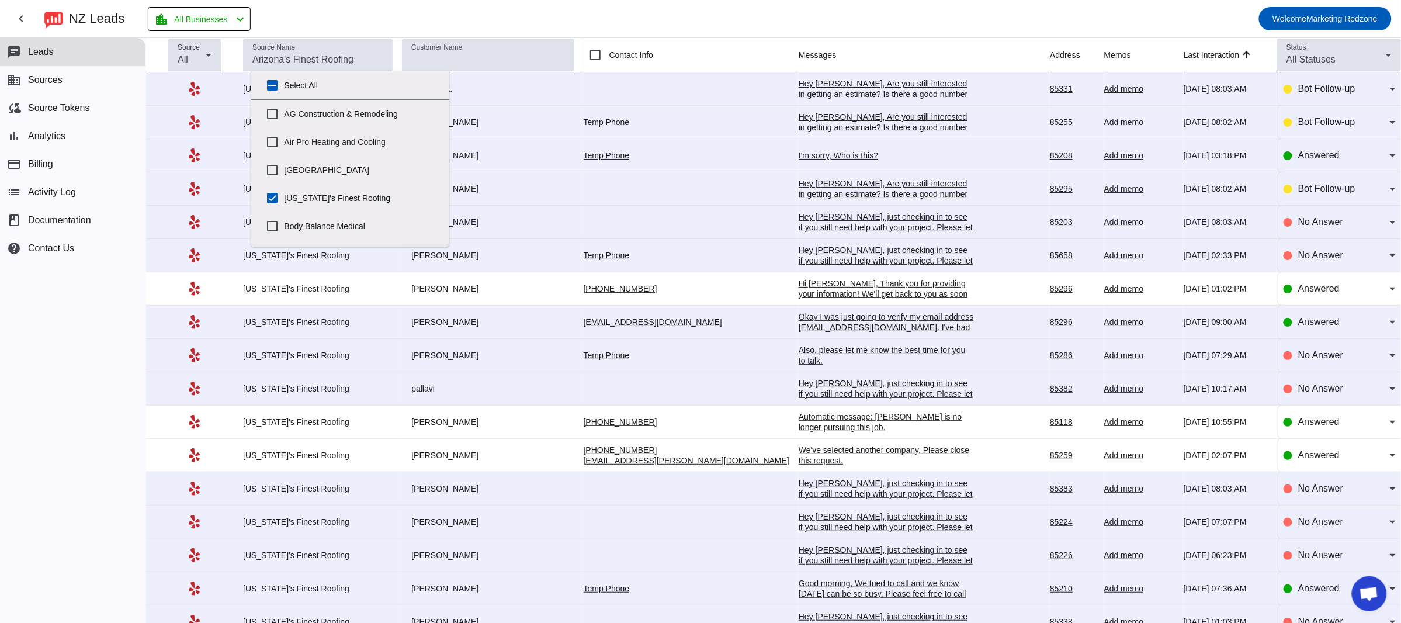
click at [528, 15] on mat-toolbar-row "chevron_left [GEOGRAPHIC_DATA] Leads location_city All Businesses chevron_left …" at bounding box center [700, 18] width 1401 height 37
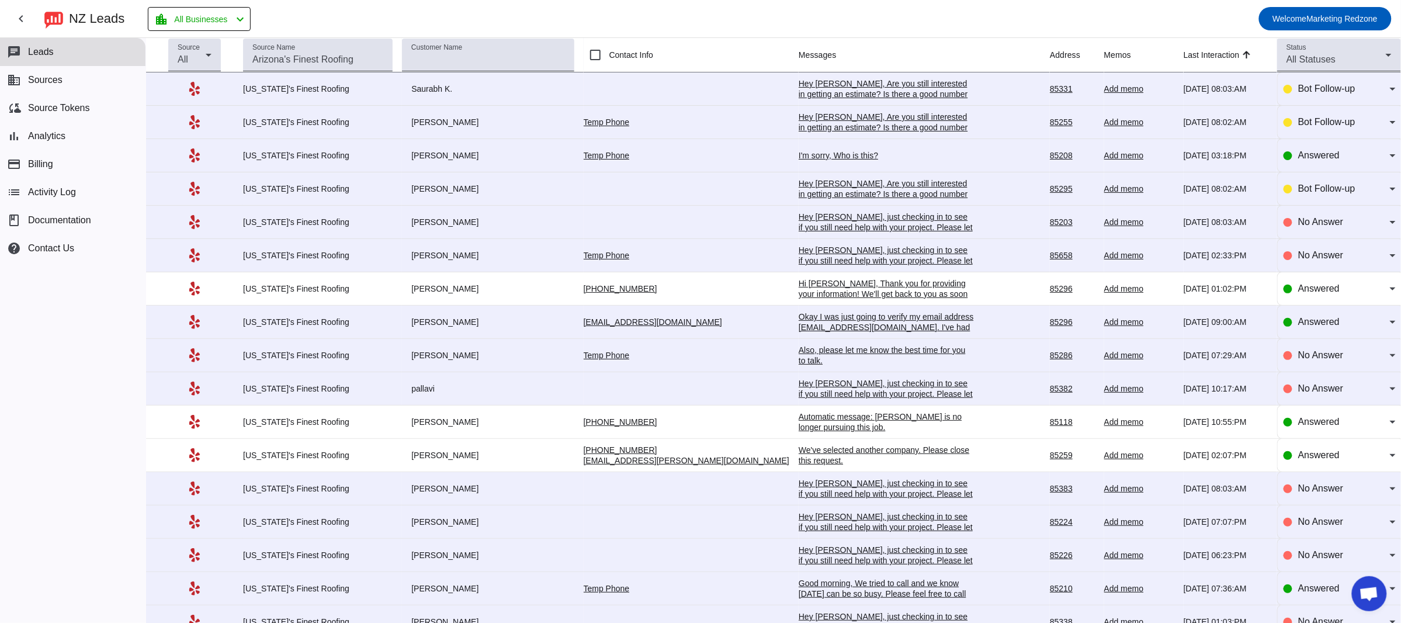
click at [798, 158] on div "I'm sorry, Who is this?" at bounding box center [885, 155] width 175 height 11
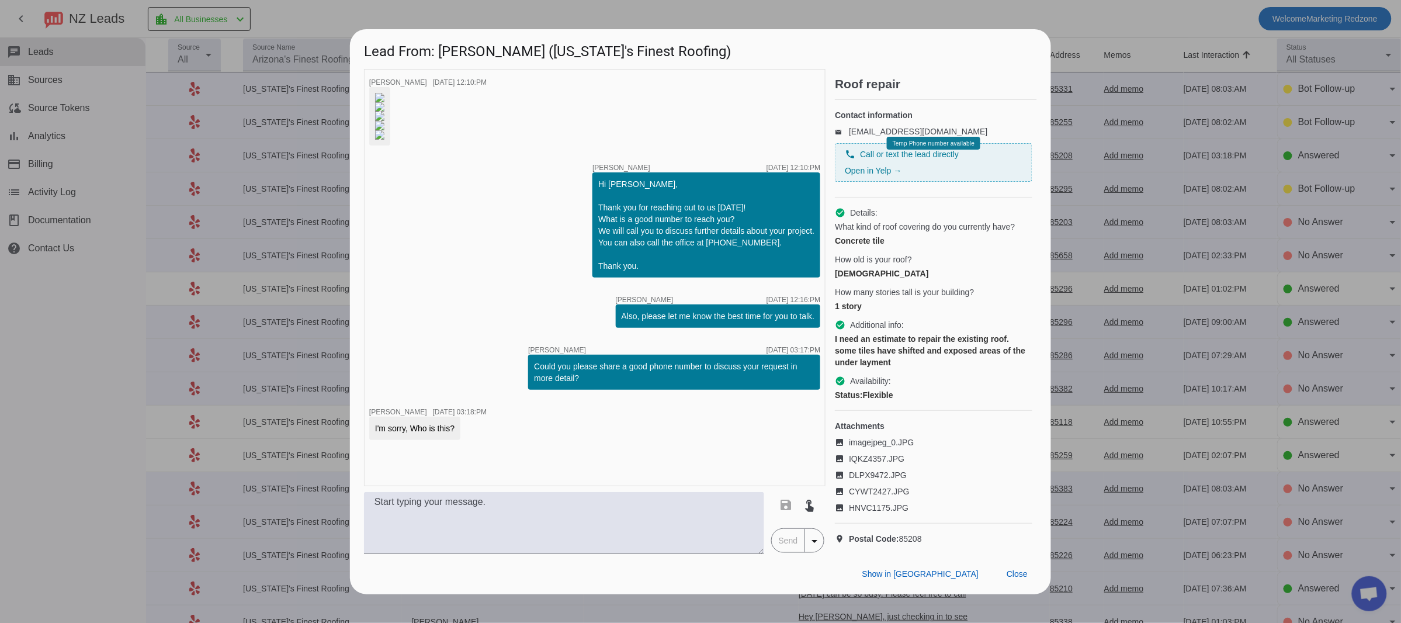
scroll to position [209, 0]
click at [1016, 585] on span at bounding box center [1017, 574] width 40 height 21
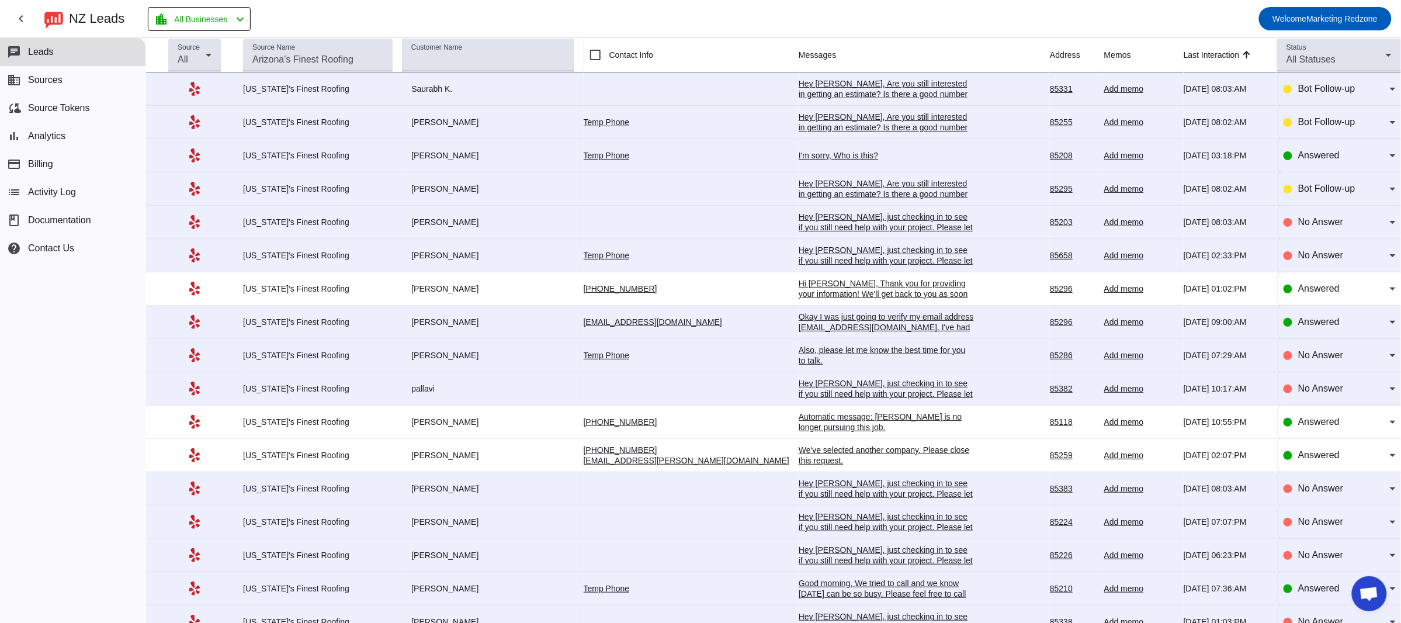
click at [817, 302] on td "Hi [PERSON_NAME], Thank you for providing your information! We'll get back to y…" at bounding box center [923, 288] width 251 height 33
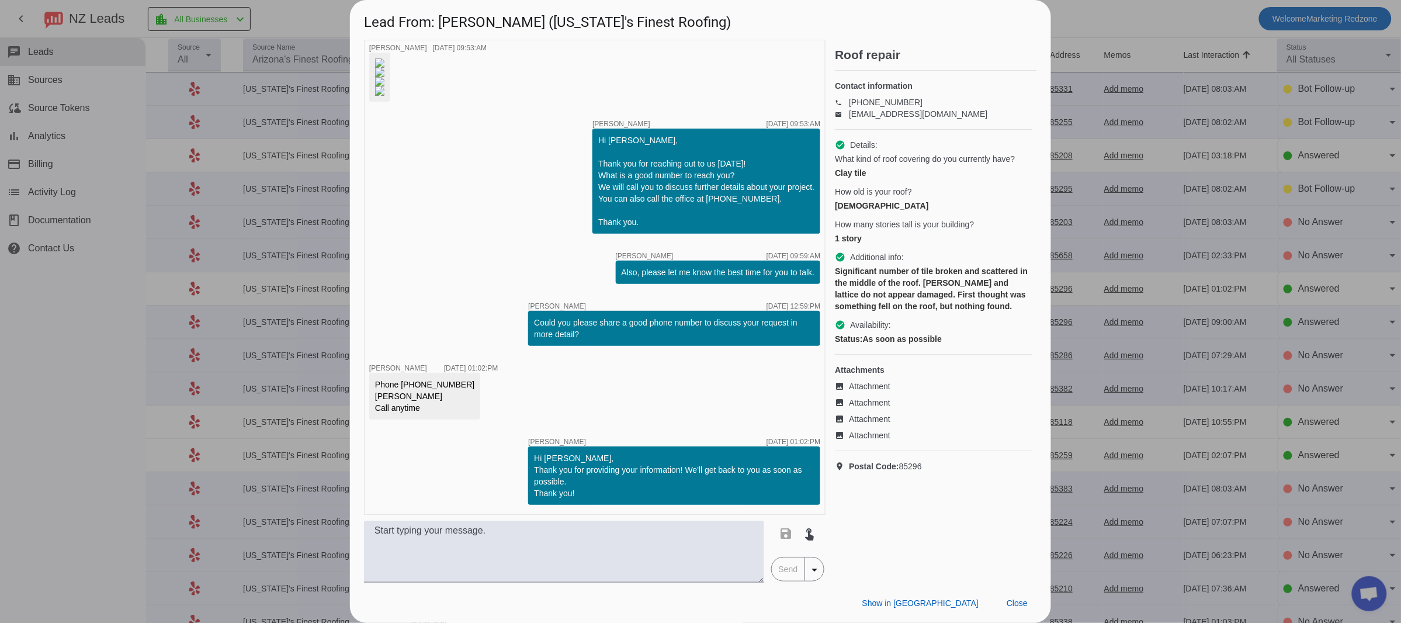
scroll to position [342, 0]
click at [1018, 600] on span "Close" at bounding box center [1016, 602] width 21 height 9
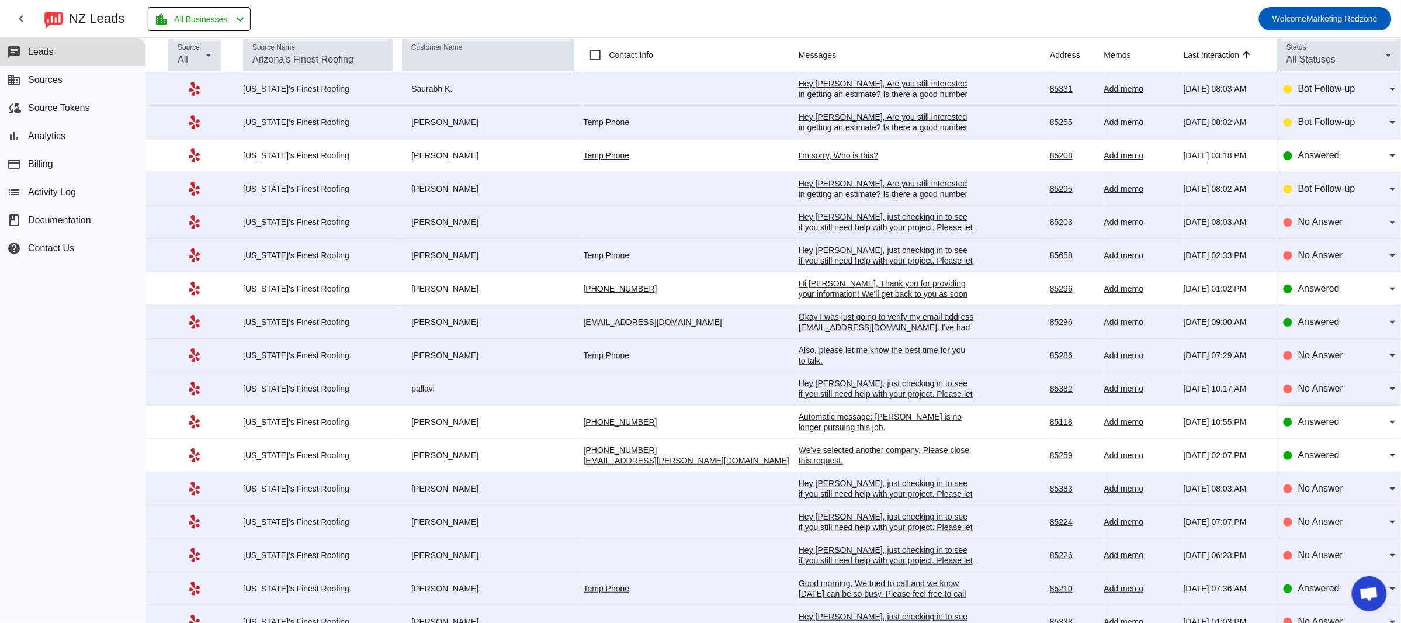
click at [798, 328] on div "Okay I was just going to verify my email address [EMAIL_ADDRESS][DOMAIN_NAME]. …" at bounding box center [885, 332] width 175 height 42
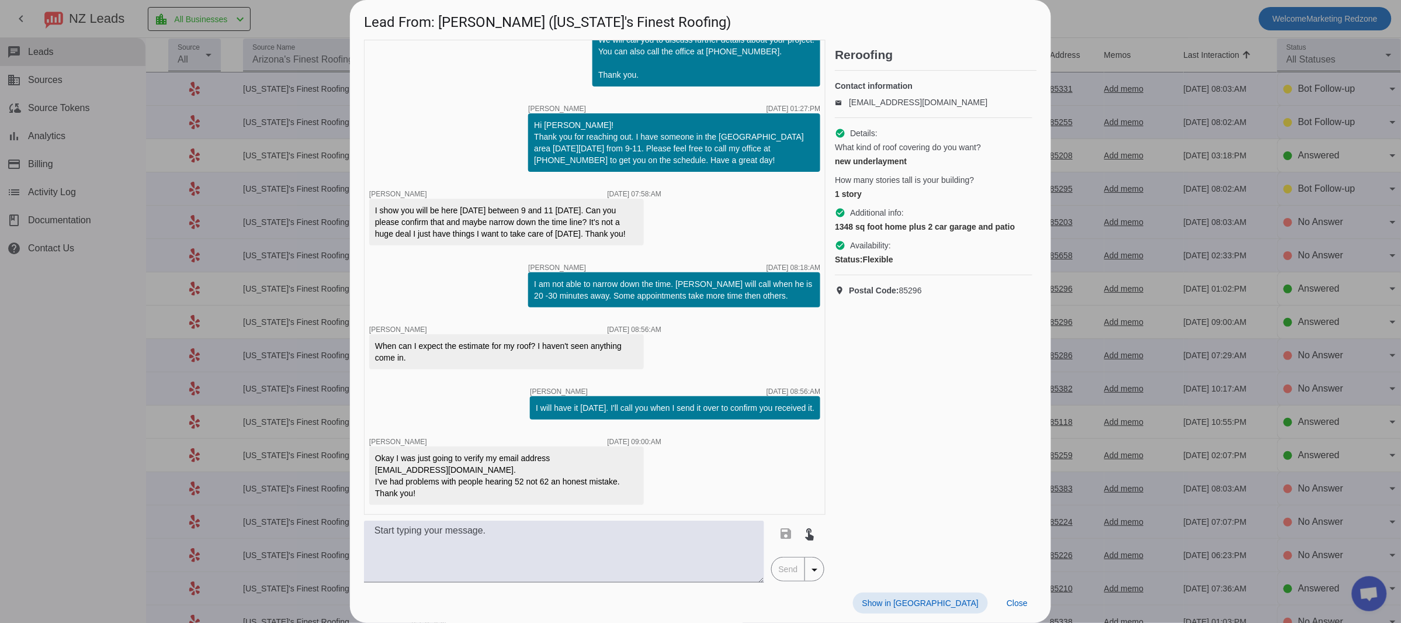
scroll to position [0, 0]
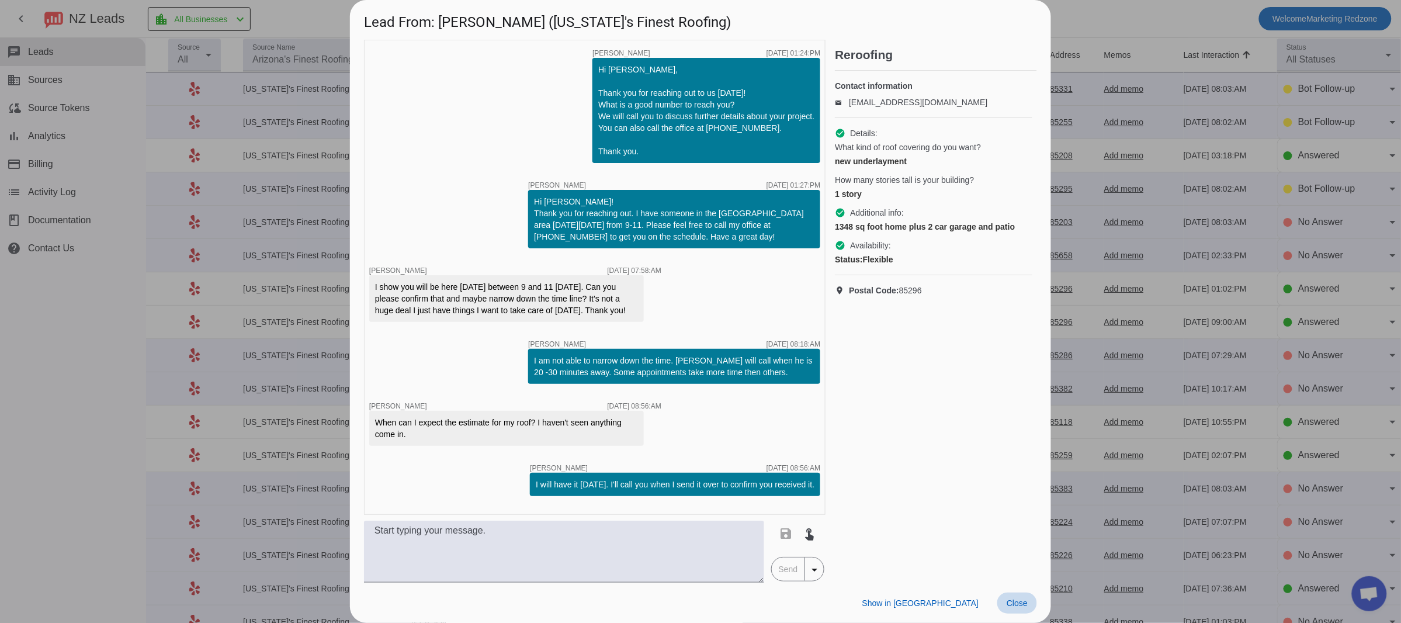
click at [1026, 606] on span "Close" at bounding box center [1016, 602] width 21 height 9
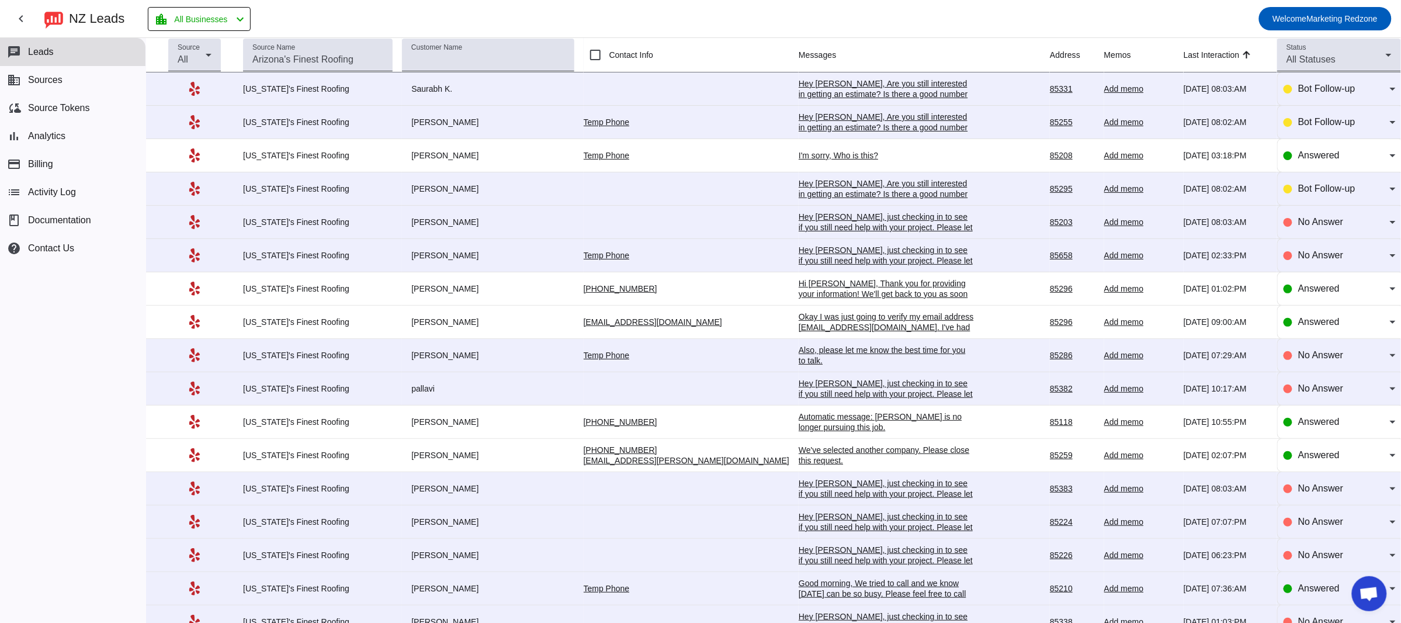
click at [798, 459] on div "We've selected another company. Please close this request." at bounding box center [885, 455] width 175 height 21
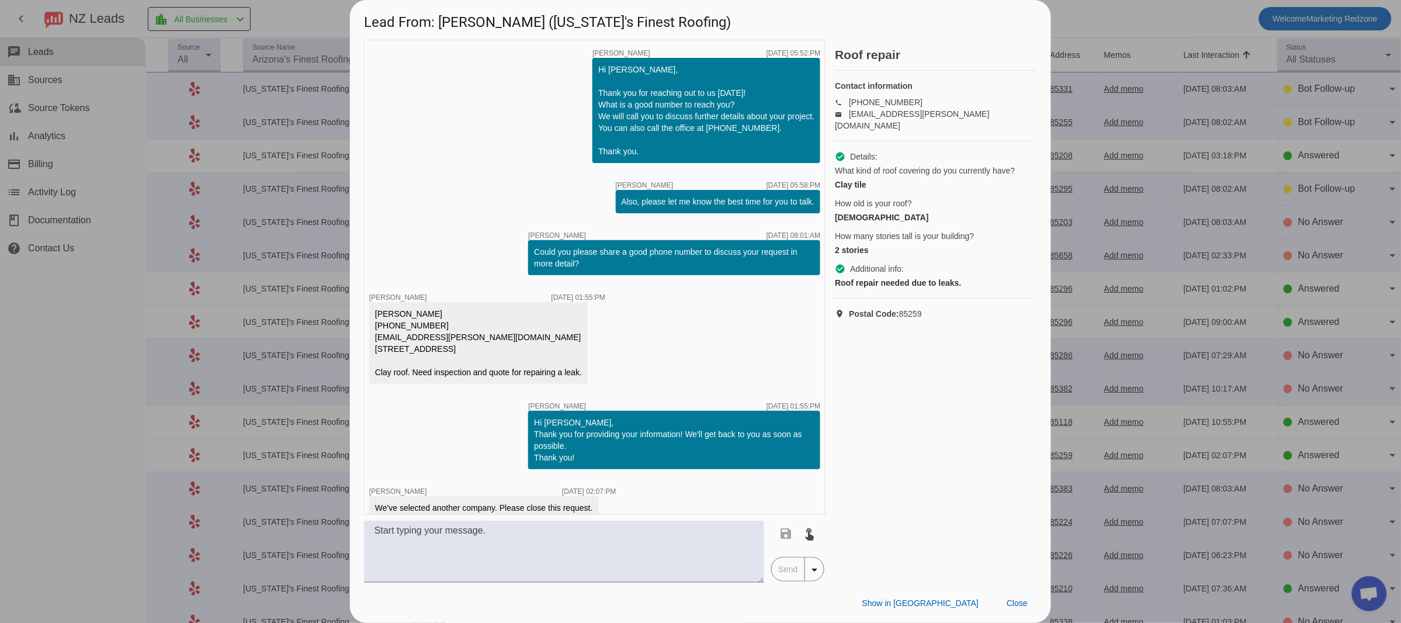
scroll to position [27, 0]
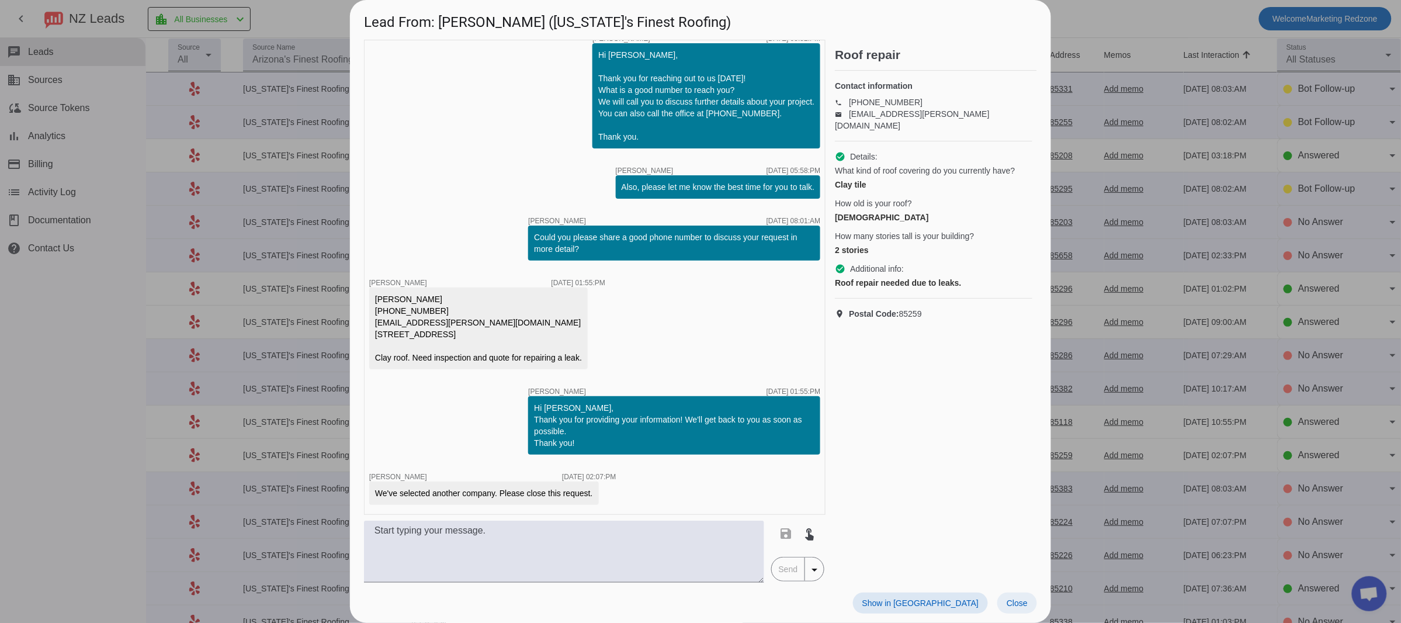
click at [1010, 609] on span at bounding box center [1017, 602] width 40 height 21
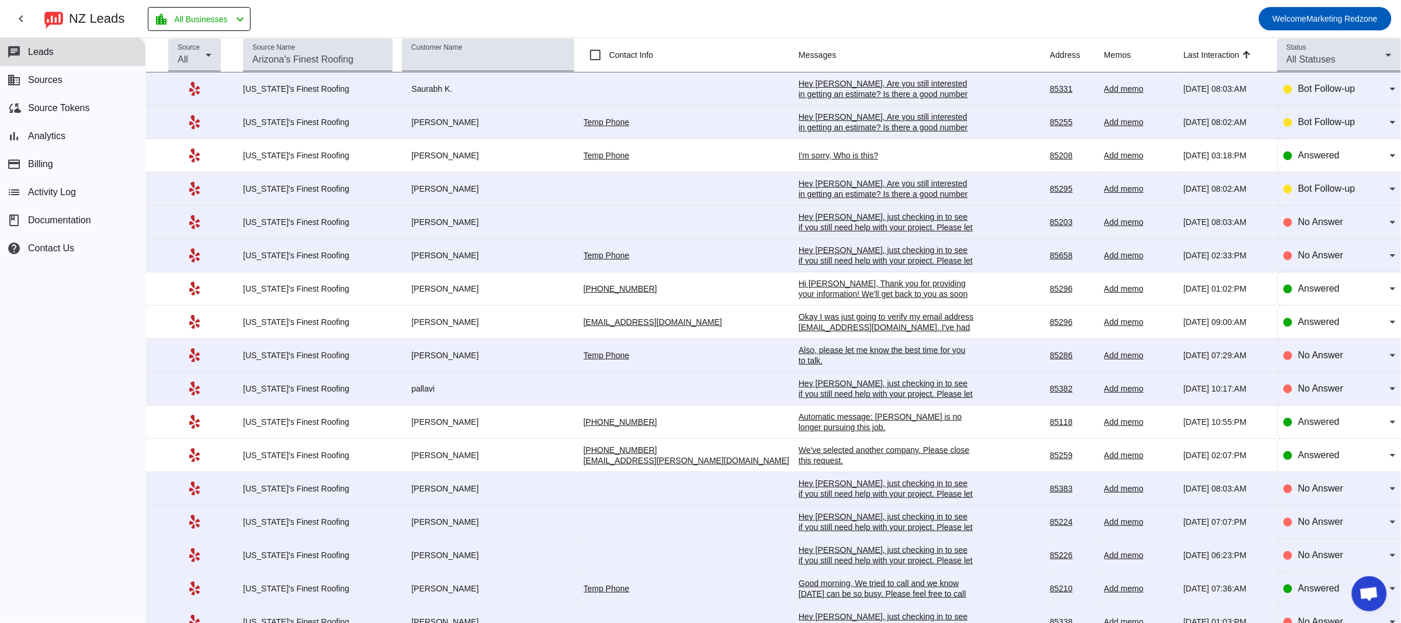
click at [798, 591] on div "Good morning, We tried to call and we know [DATE] can be so busy. Please feel f…" at bounding box center [885, 599] width 175 height 42
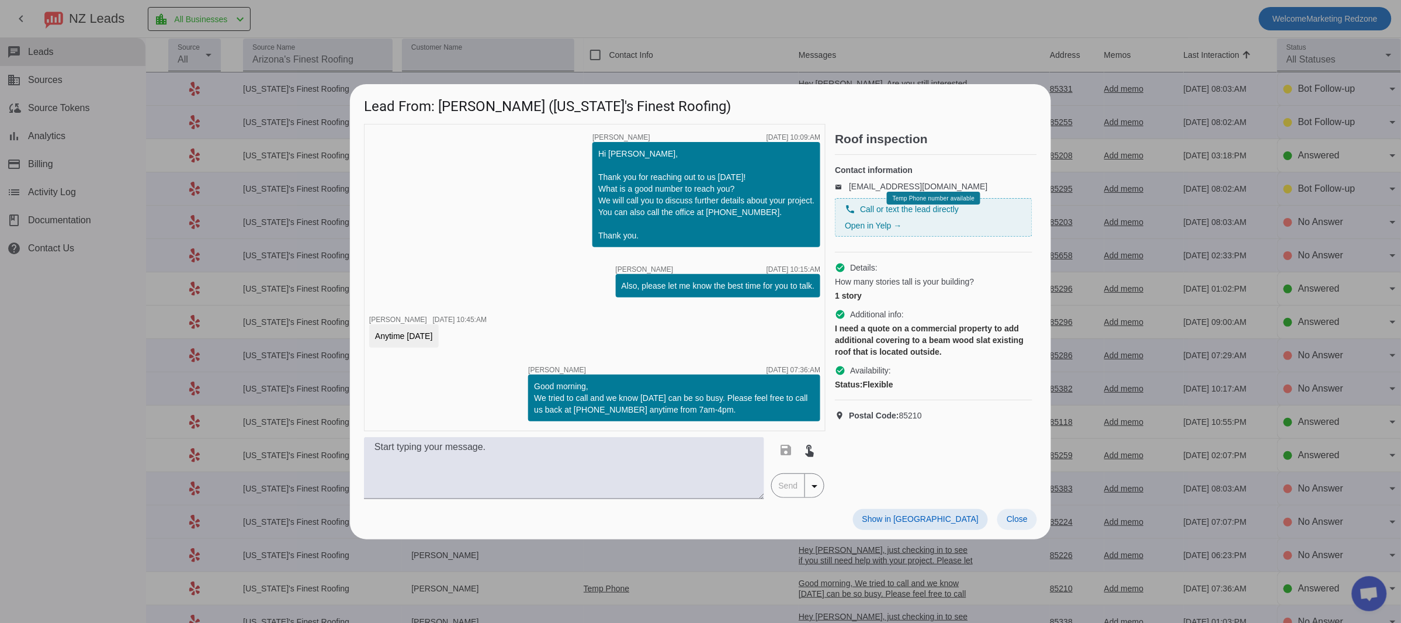
click at [1023, 525] on span at bounding box center [1017, 519] width 40 height 21
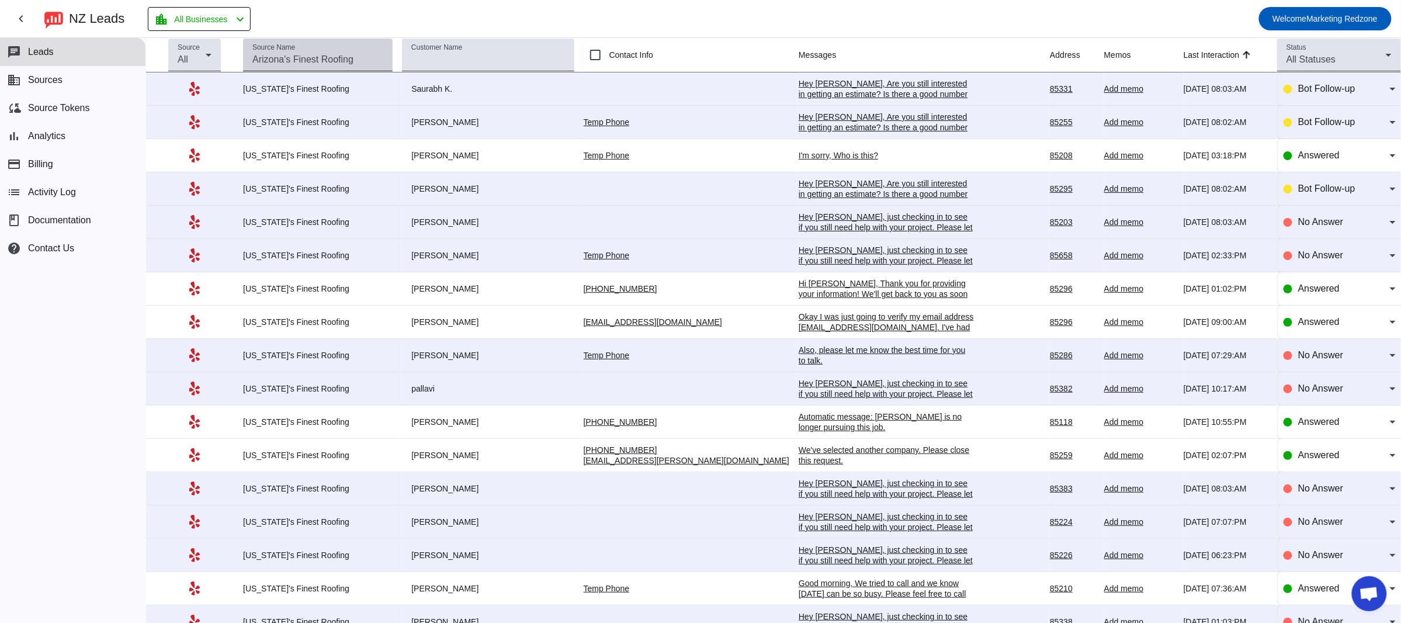
click at [307, 50] on div "Source Name" at bounding box center [317, 55] width 131 height 33
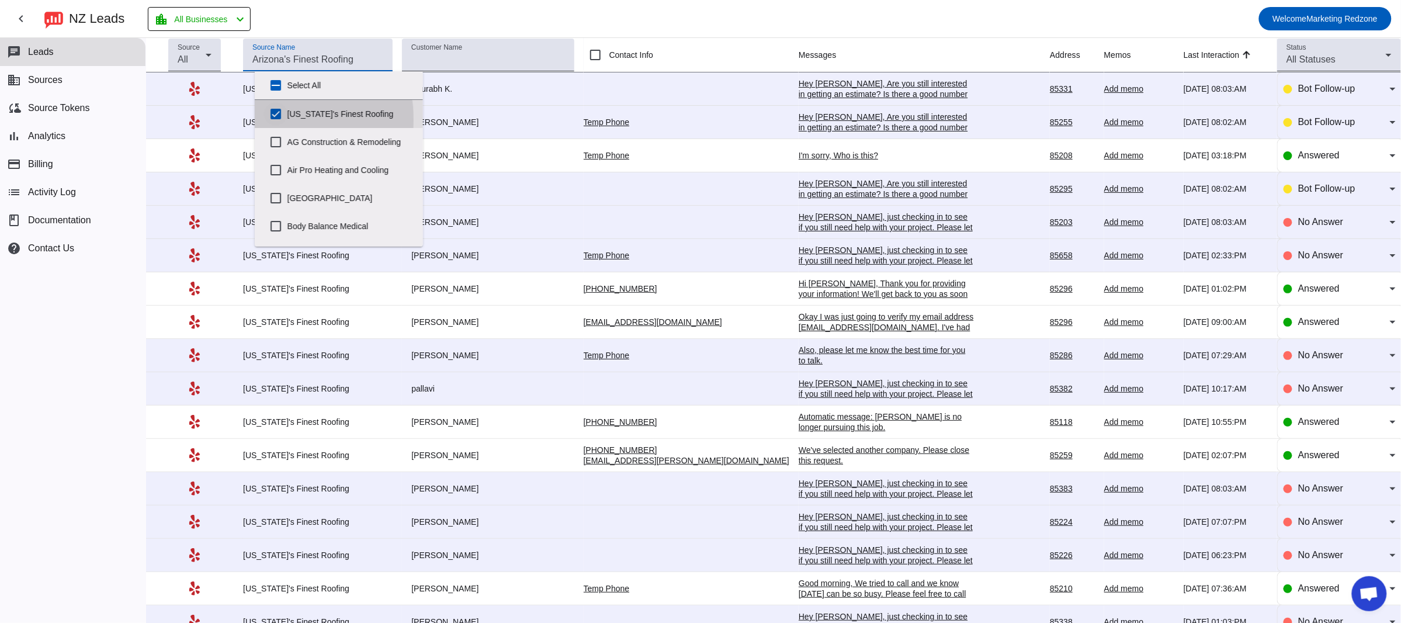
drag, startPoint x: 272, startPoint y: 120, endPoint x: 365, endPoint y: 117, distance: 92.9
click at [273, 119] on input "[US_STATE]'s Finest Roofing" at bounding box center [275, 113] width 23 height 23
checkbox input "false"
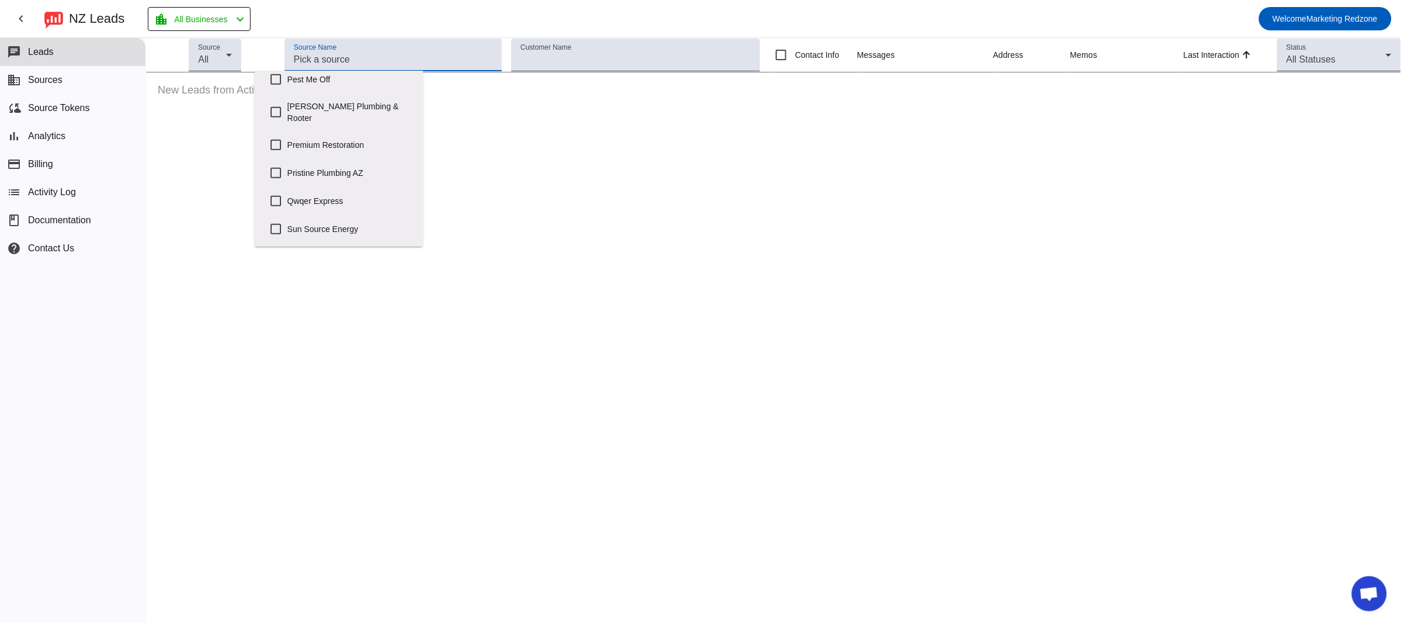
scroll to position [532, 0]
click at [274, 132] on input "Premium Restoration" at bounding box center [275, 142] width 23 height 23
checkbox input "true"
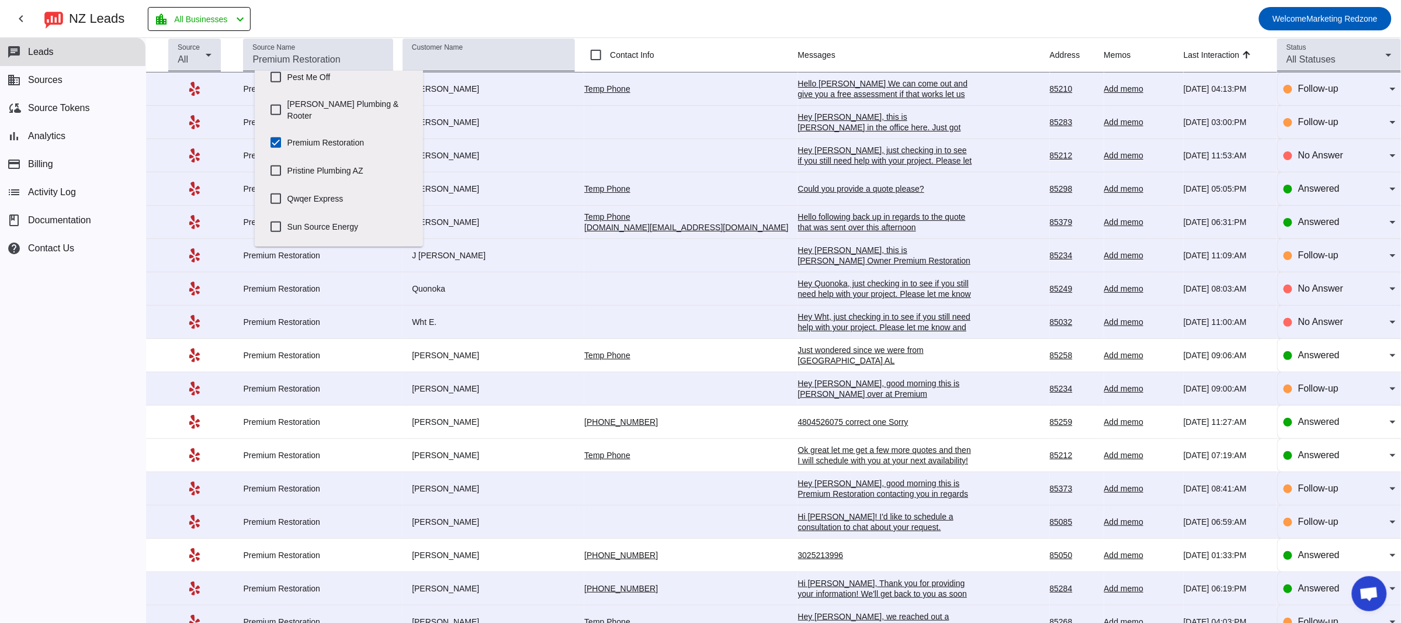
click at [512, 18] on mat-toolbar-row "chevron_left [GEOGRAPHIC_DATA] Leads location_city All Businesses chevron_left …" at bounding box center [700, 18] width 1401 height 37
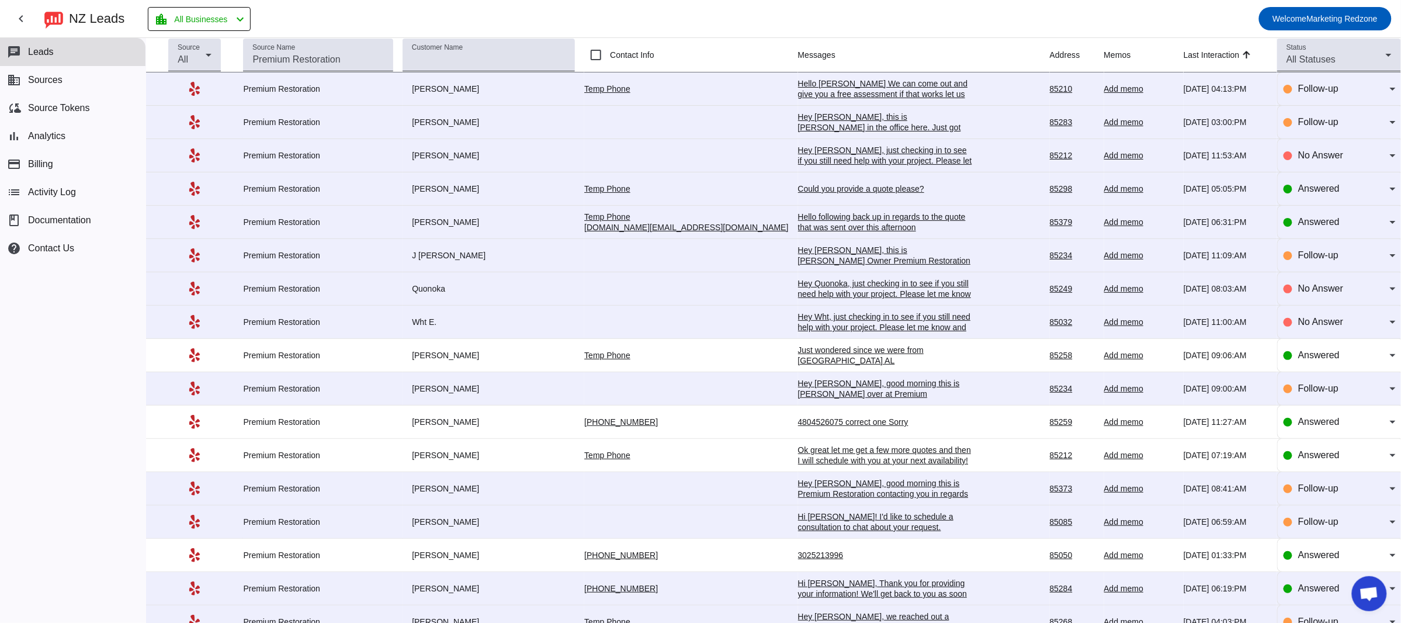
click at [798, 95] on div "Hello [PERSON_NAME] We can come out and give you a free assessment if that work…" at bounding box center [885, 99] width 175 height 42
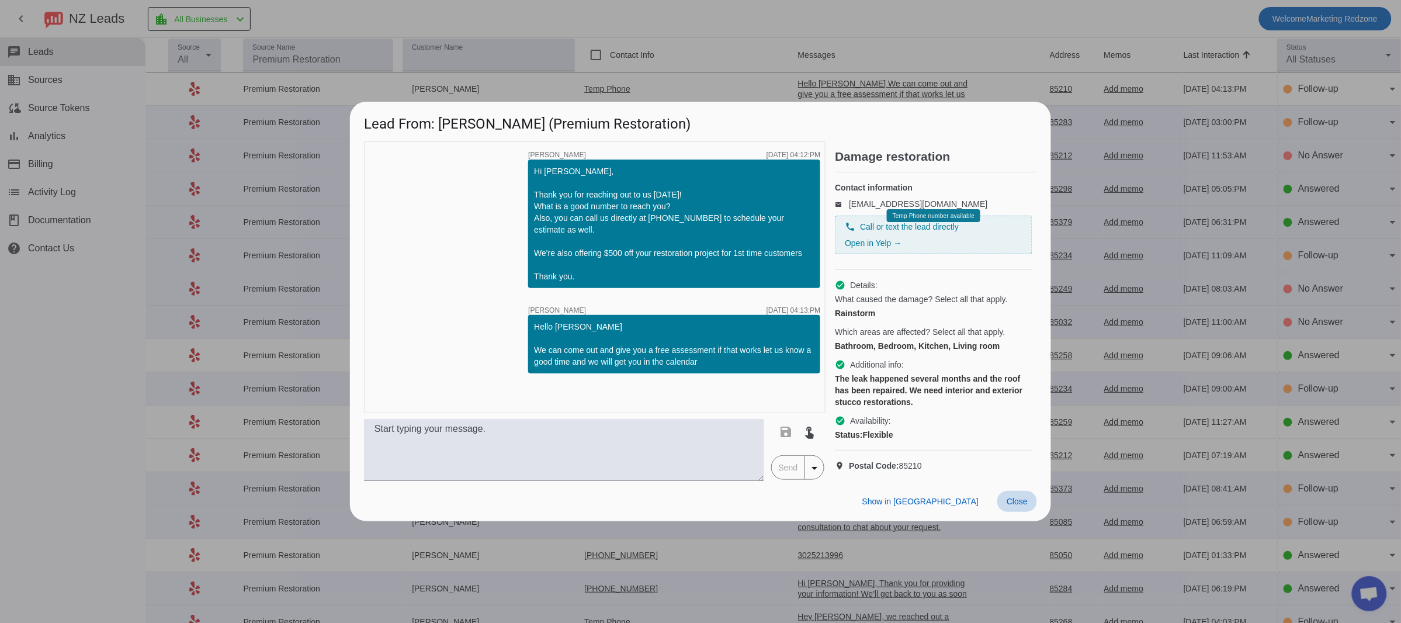
click at [1022, 506] on span "Close" at bounding box center [1016, 500] width 21 height 9
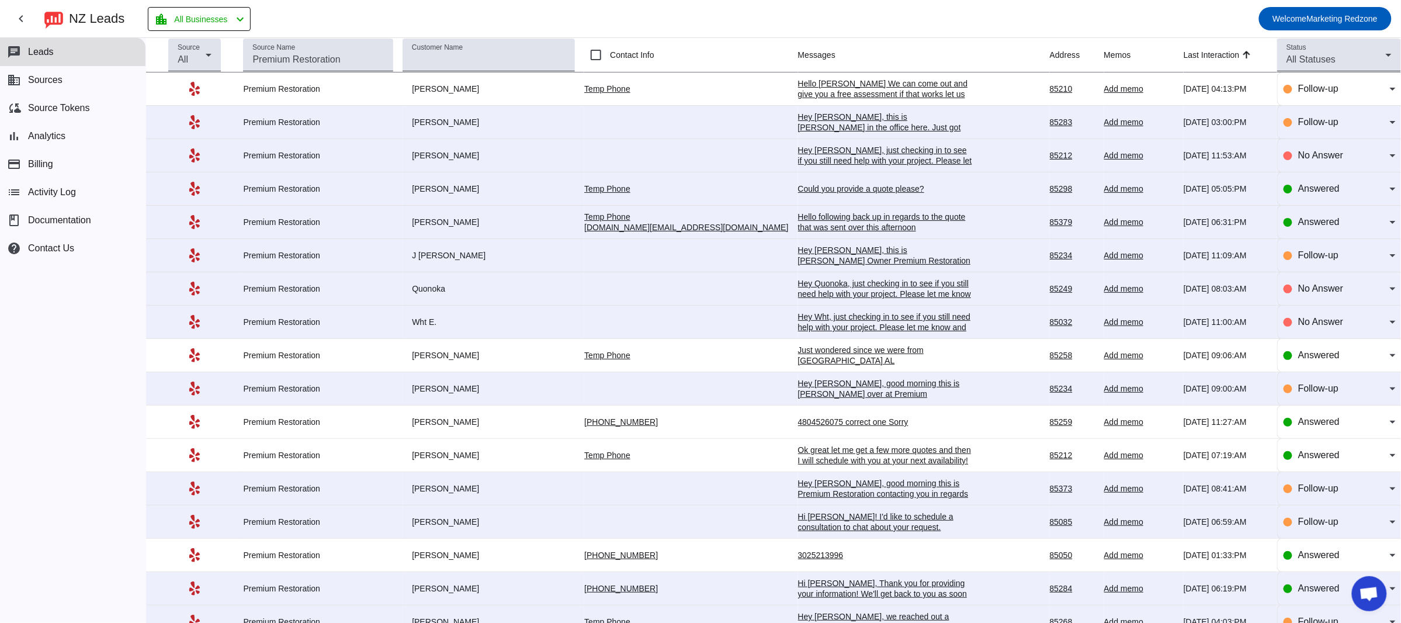
click at [800, 124] on div "Hey [PERSON_NAME], this is [PERSON_NAME] in the office here. Just got your requ…" at bounding box center [885, 143] width 175 height 63
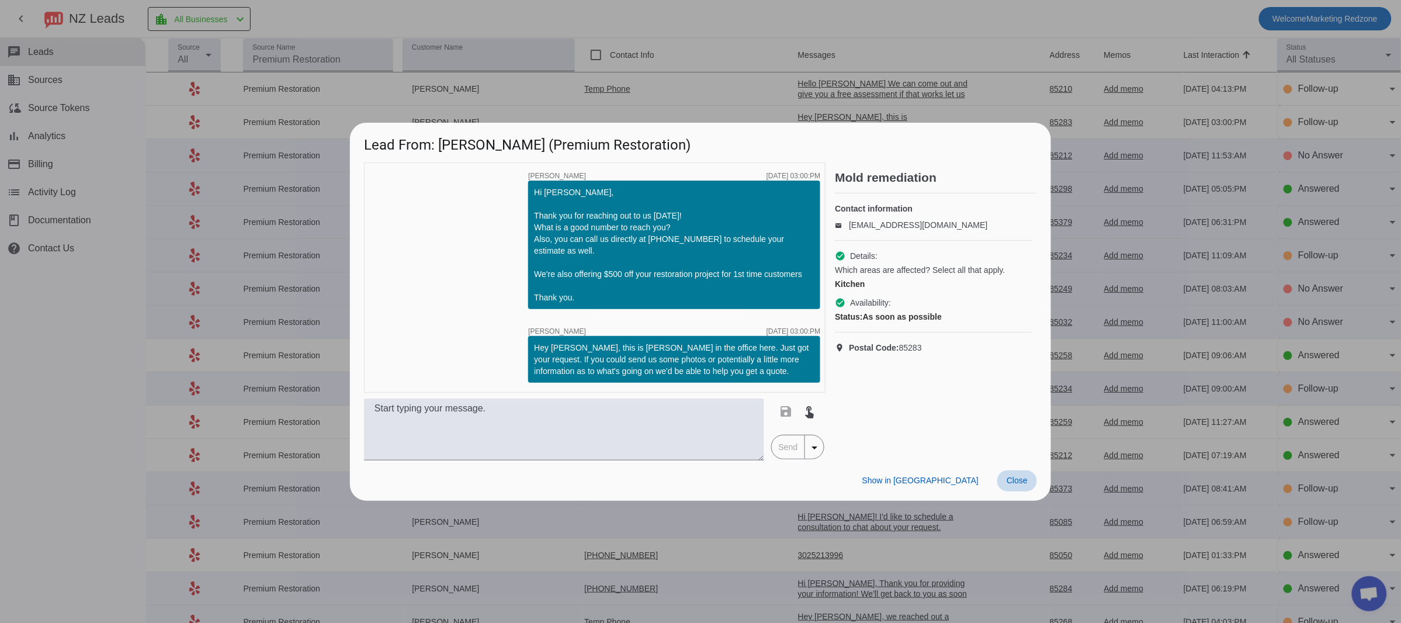
click at [1012, 480] on span "Close" at bounding box center [1016, 479] width 21 height 9
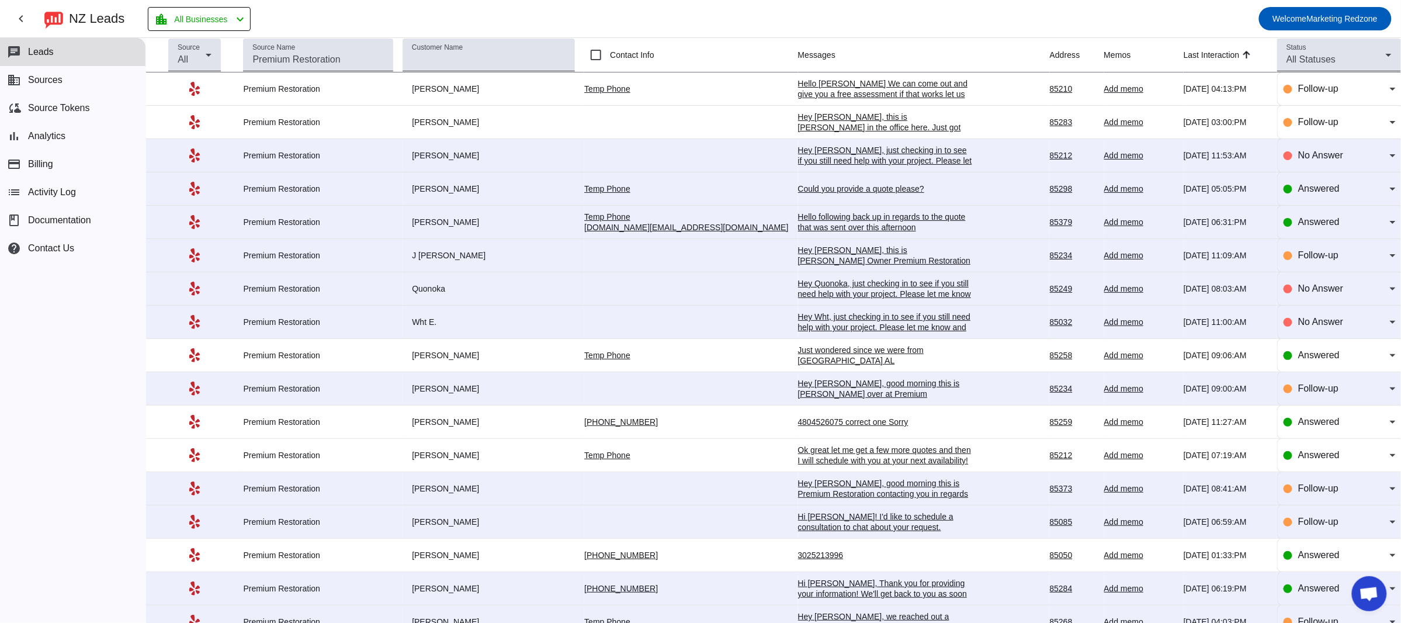
click at [801, 190] on div "Could you provide a quote please?" at bounding box center [885, 188] width 175 height 11
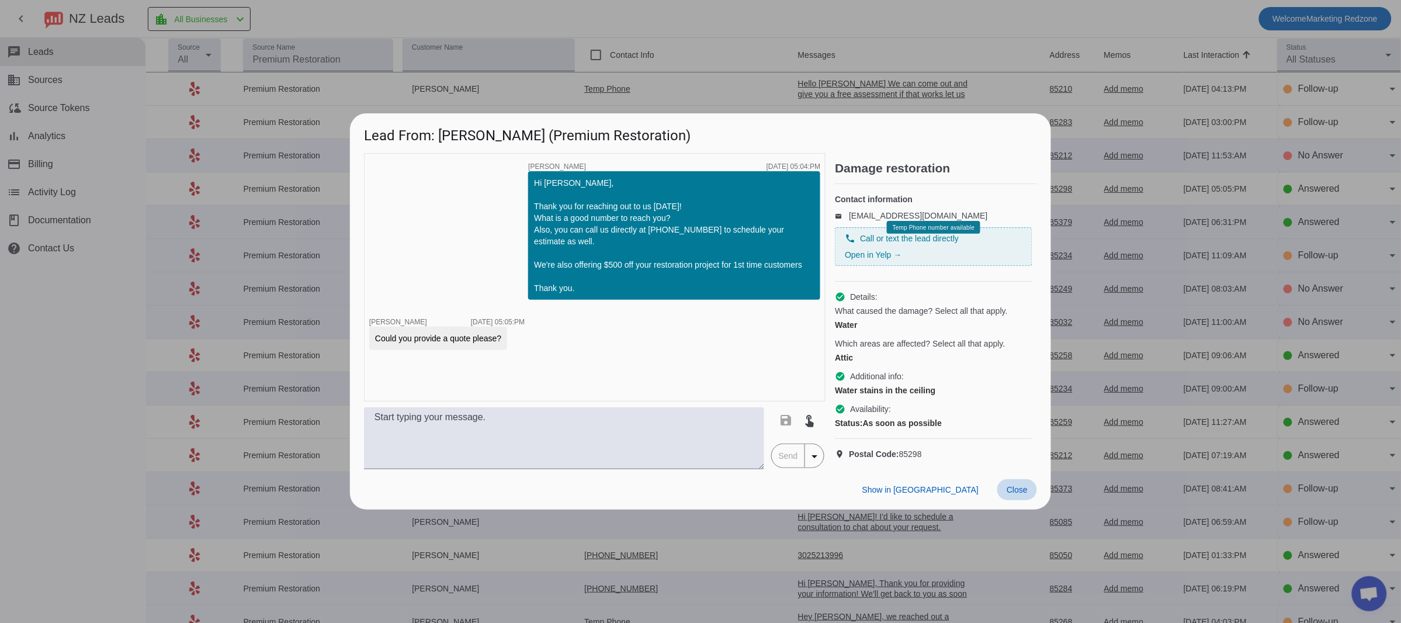
click at [1017, 494] on span "Close" at bounding box center [1016, 489] width 21 height 9
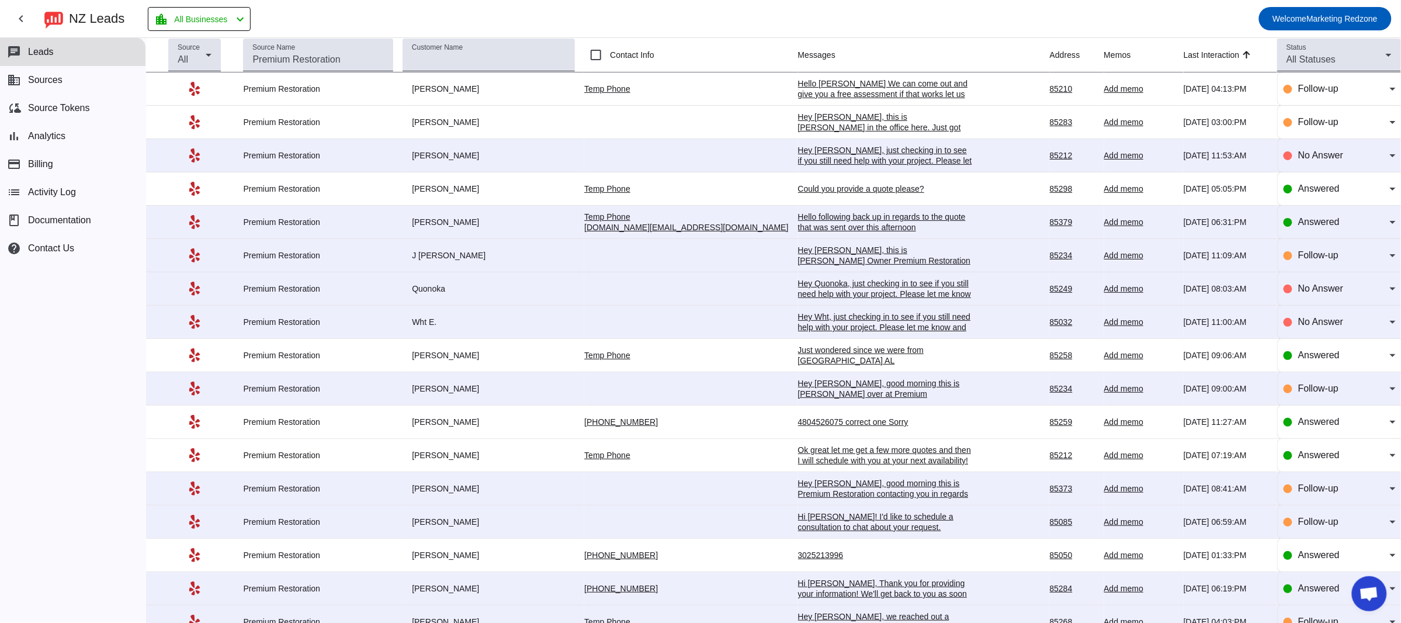
click at [798, 223] on div "Hello following back up in regards to the quote that was sent over this afterno…" at bounding box center [885, 221] width 175 height 21
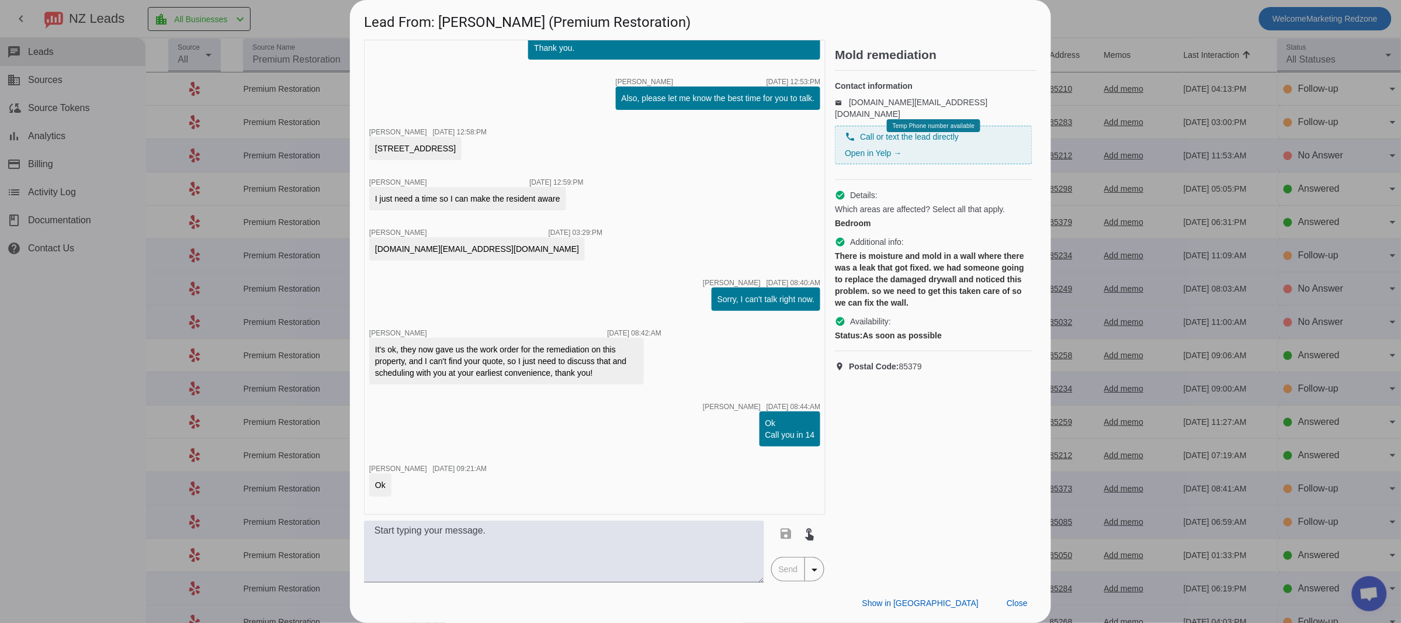
scroll to position [0, 0]
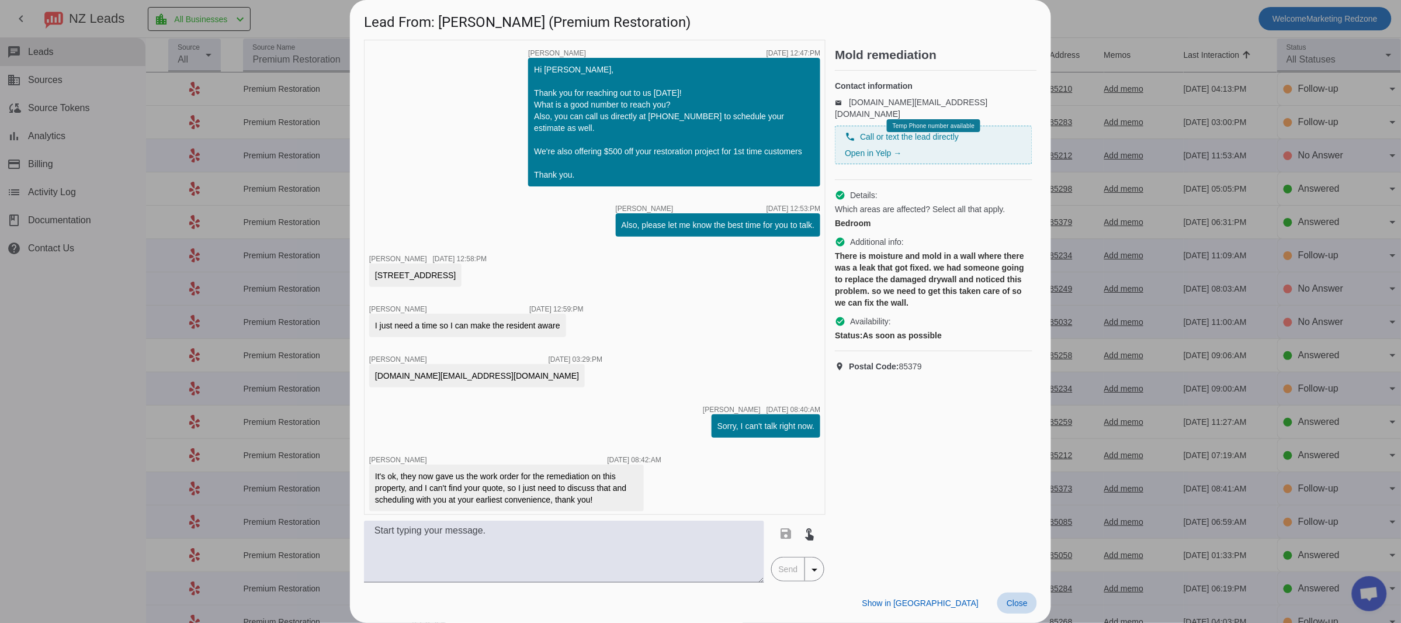
click at [1012, 602] on span "Close" at bounding box center [1016, 602] width 21 height 9
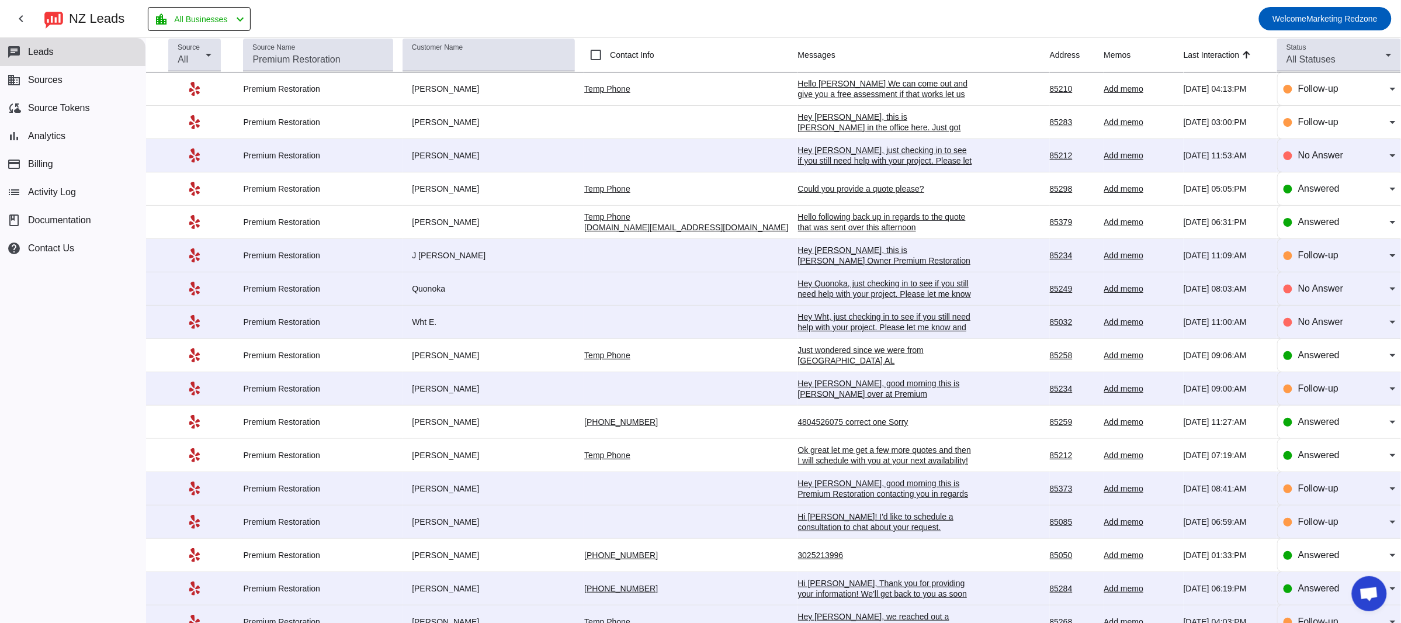
click at [823, 358] on div "Just wondered since we were from [GEOGRAPHIC_DATA] AL" at bounding box center [885, 355] width 175 height 21
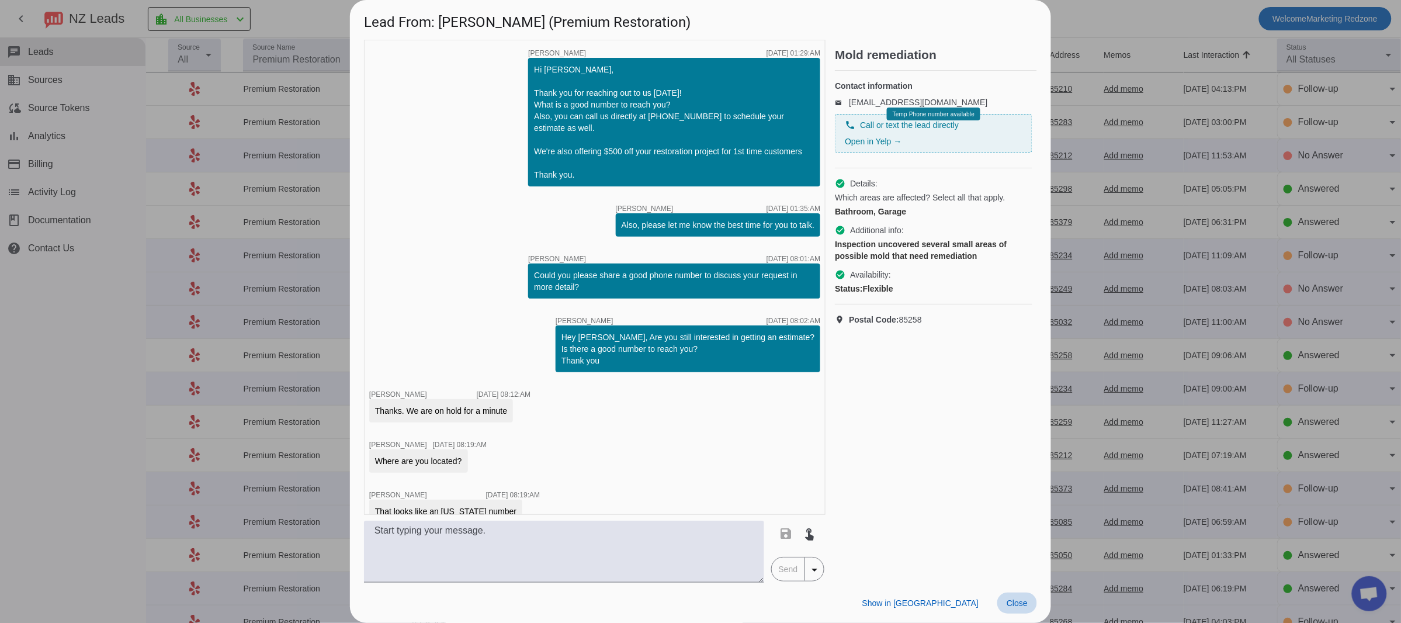
click at [1032, 593] on span at bounding box center [1017, 602] width 40 height 21
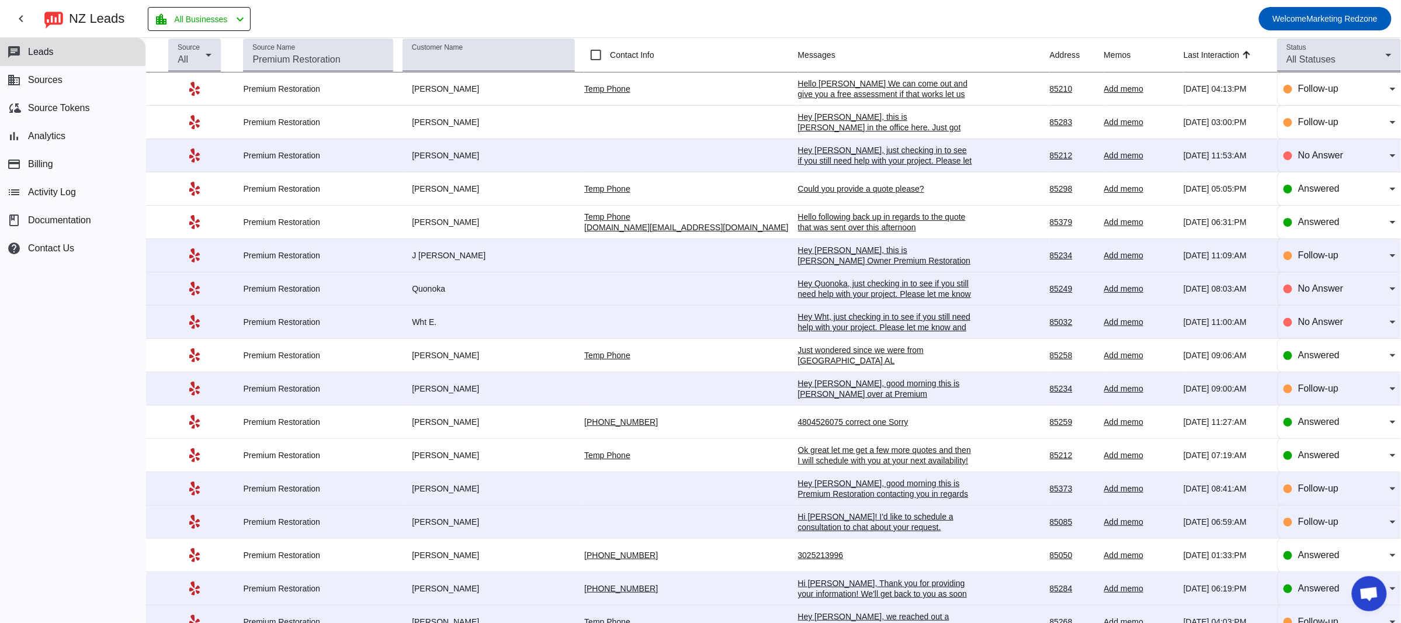
click at [903, 454] on div "Ok great let me get a few more quotes and then I will schedule with you at your…" at bounding box center [885, 455] width 175 height 21
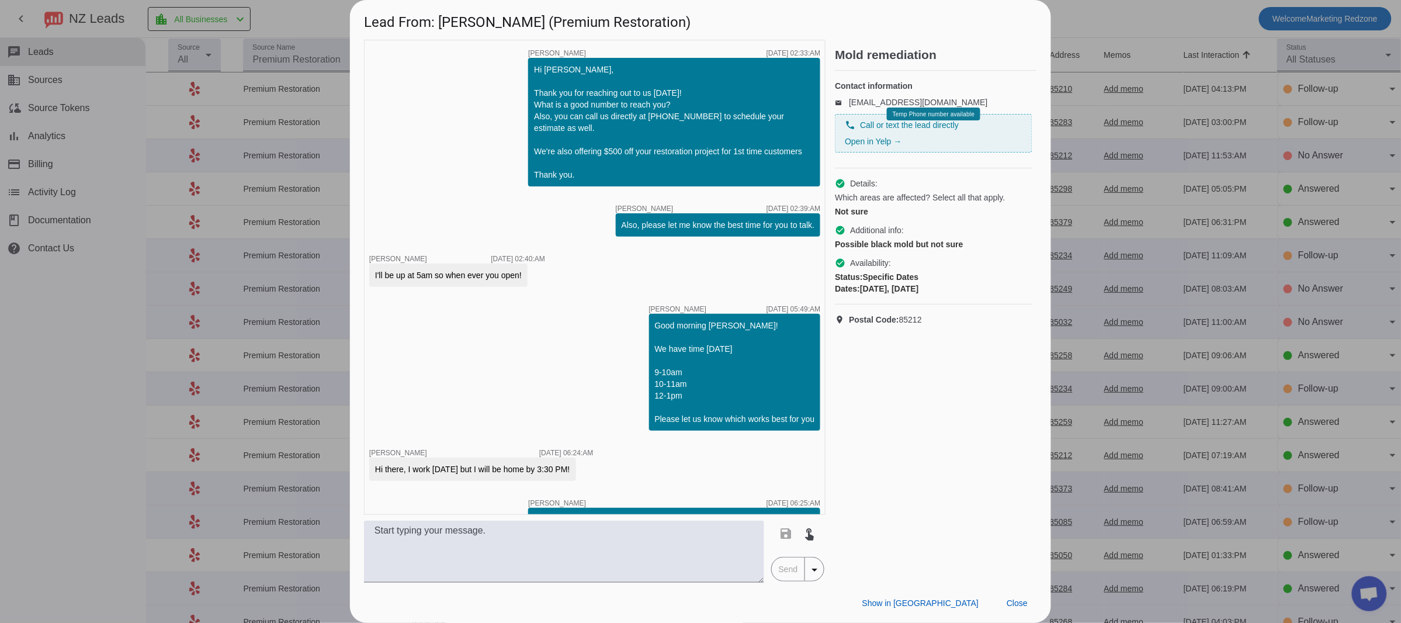
scroll to position [259, 0]
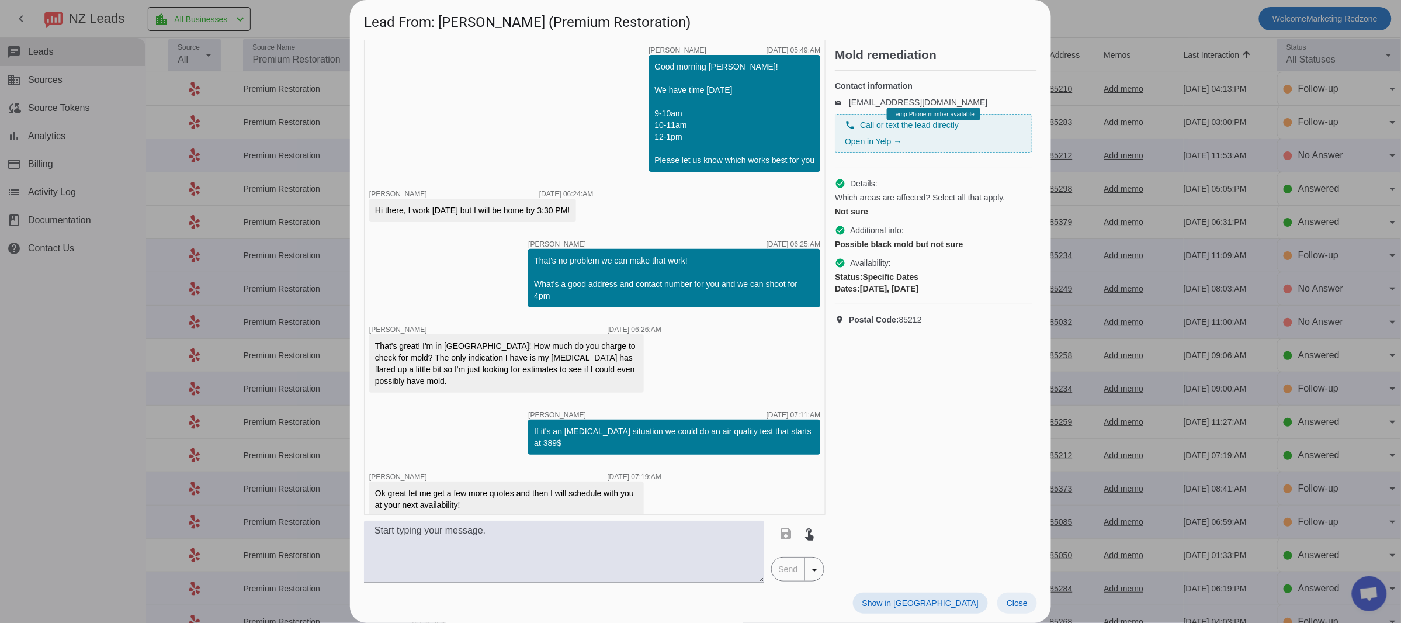
click at [1020, 602] on span "Close" at bounding box center [1016, 602] width 21 height 9
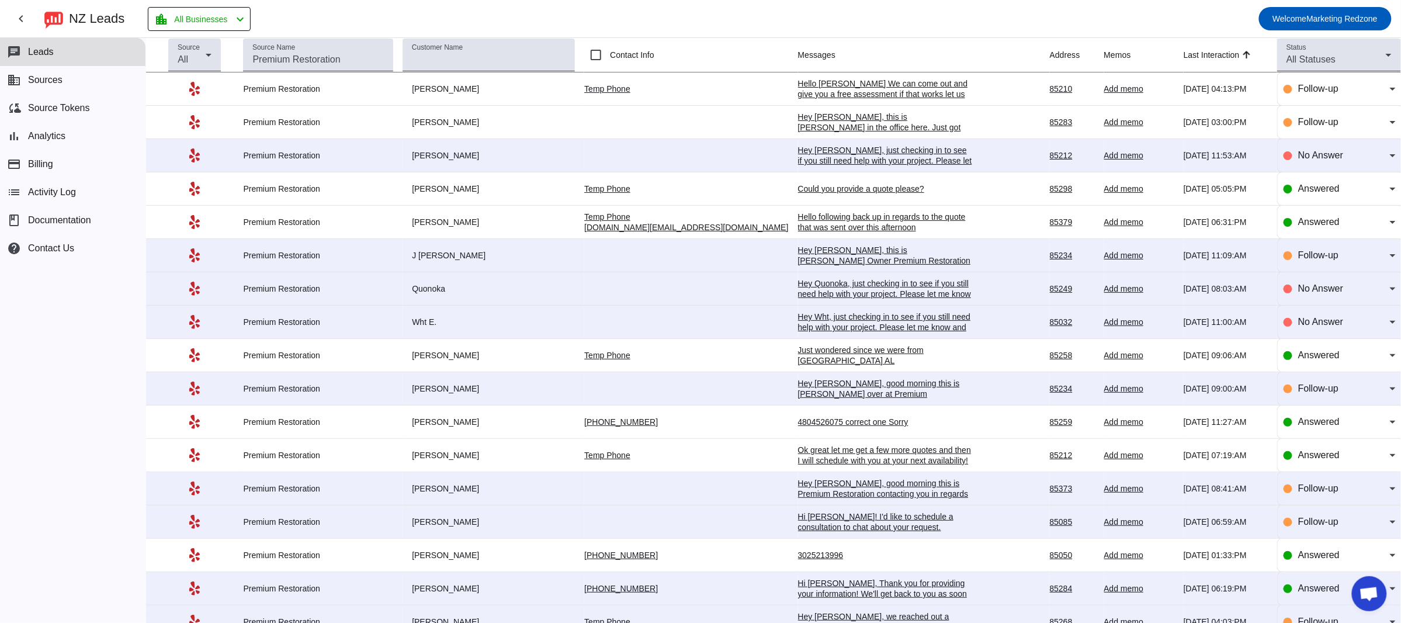
click at [798, 557] on div "3025213996" at bounding box center [885, 555] width 175 height 11
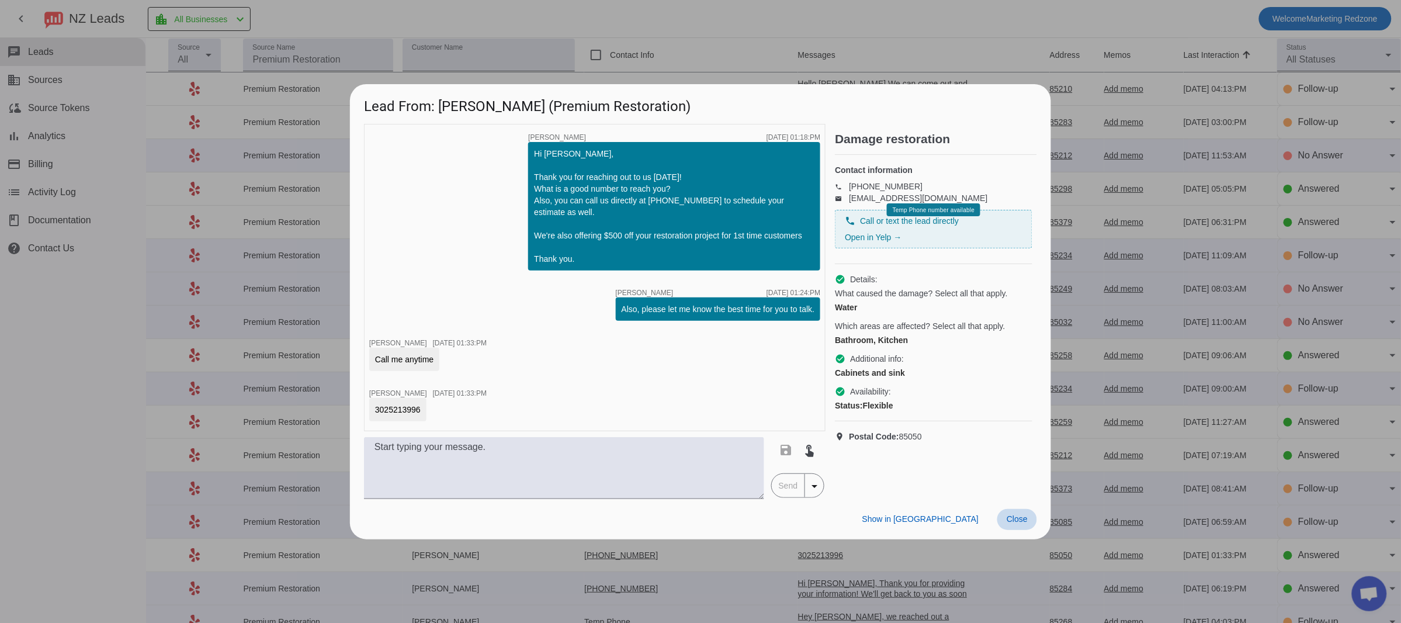
click at [1019, 520] on span "Close" at bounding box center [1016, 518] width 21 height 9
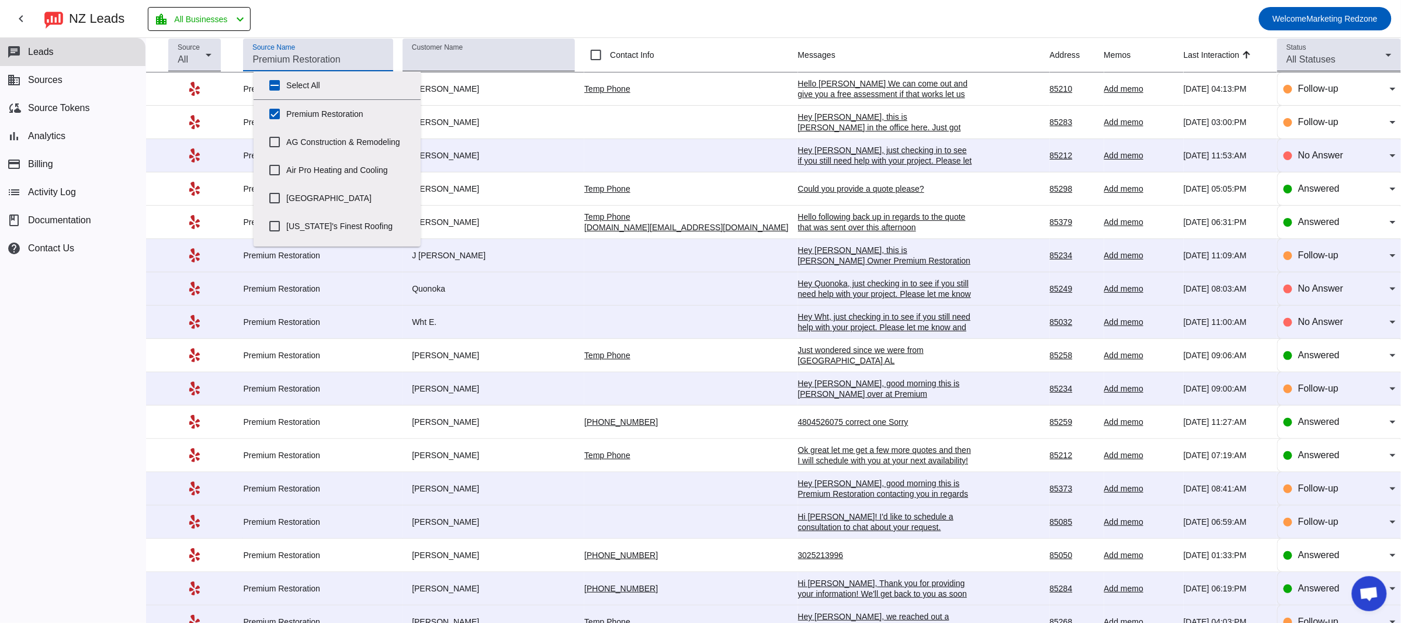
click at [323, 54] on input "Source Name" at bounding box center [317, 60] width 131 height 14
click at [275, 110] on input "Premium Restoration" at bounding box center [274, 113] width 23 height 23
checkbox input "false"
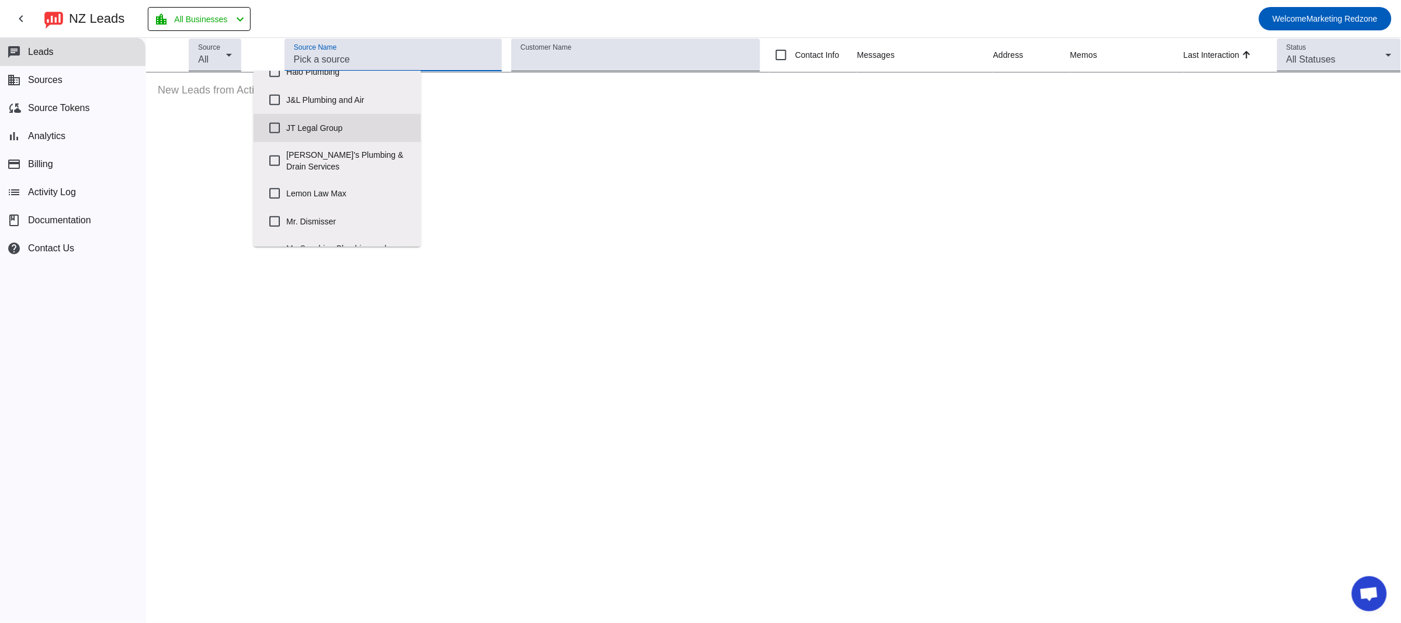
scroll to position [346, 0]
click at [275, 113] on input "J&L Plumbing and Air" at bounding box center [274, 103] width 23 height 23
checkbox input "true"
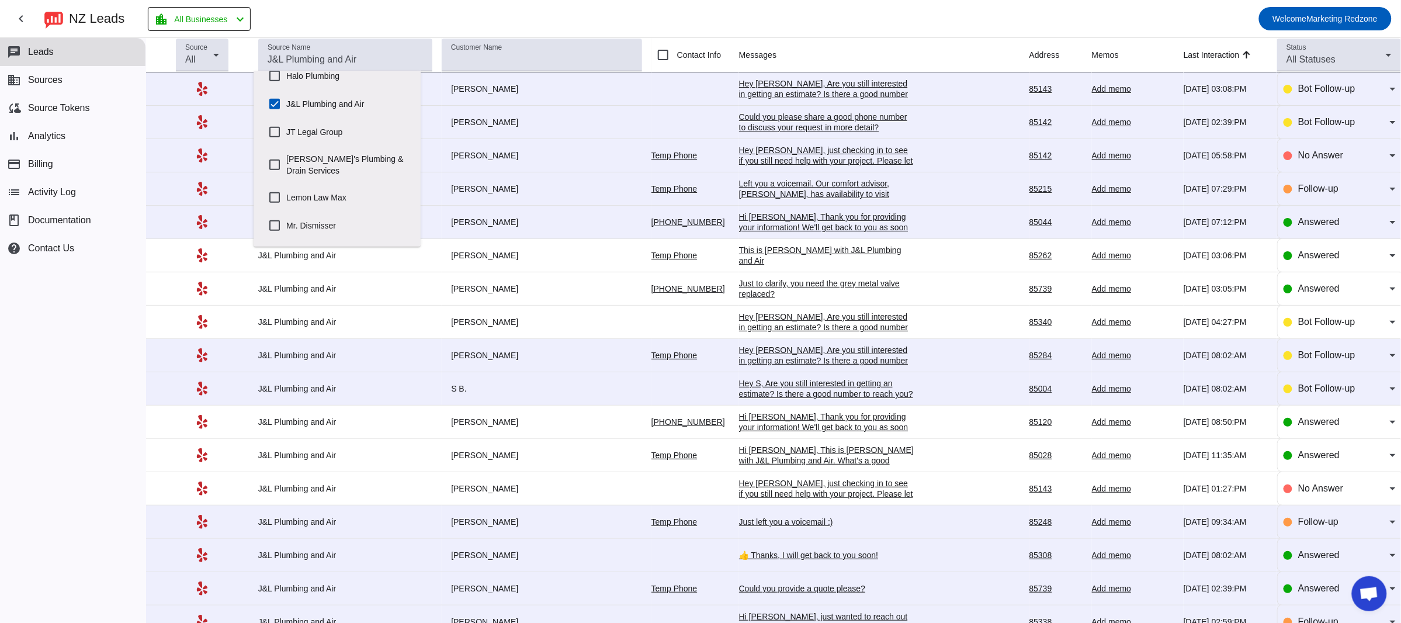
click at [538, 235] on td "[PERSON_NAME]" at bounding box center [547, 222] width 210 height 33
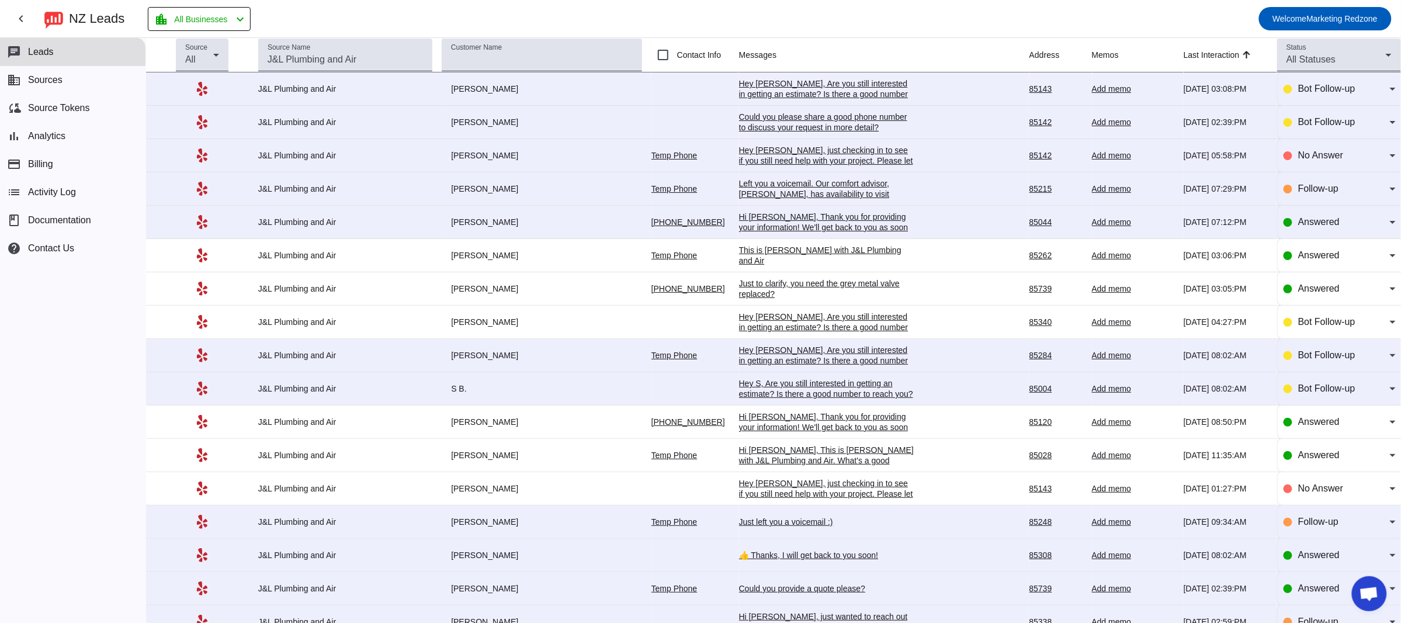
click at [794, 184] on div "Left you a voicemail. Our comfort advisor, [PERSON_NAME], has availability to v…" at bounding box center [826, 199] width 175 height 42
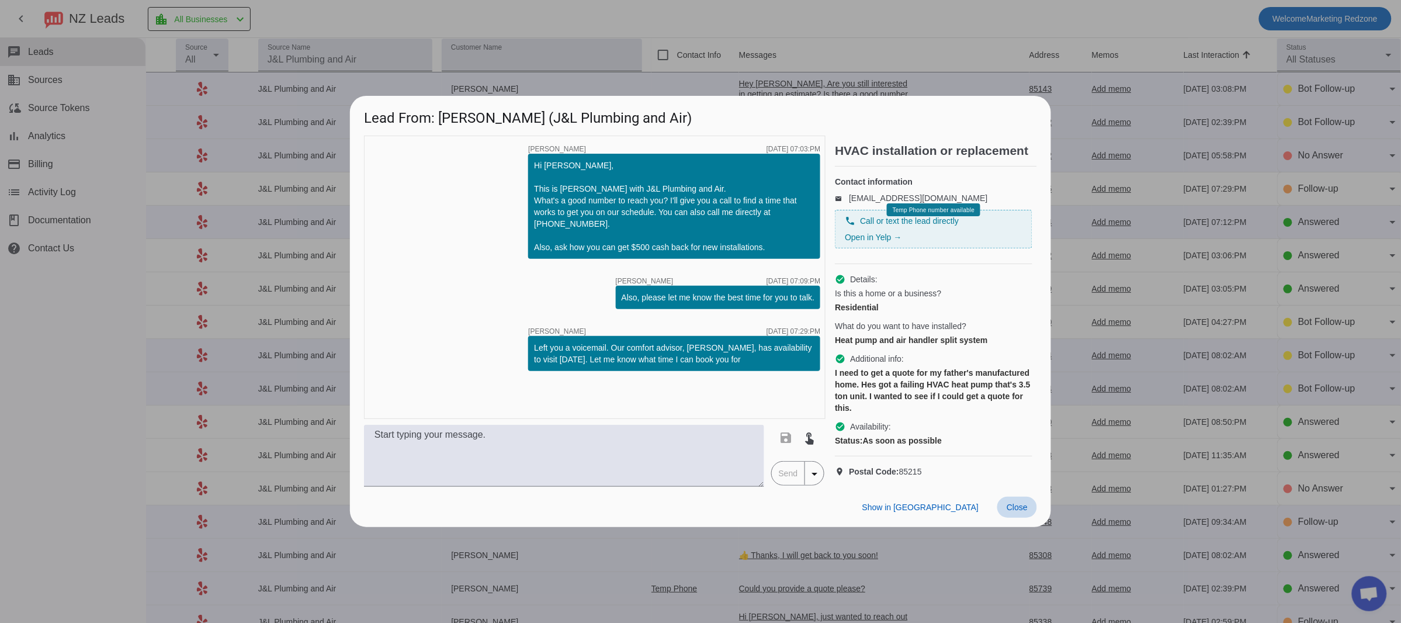
click at [1020, 518] on span at bounding box center [1017, 506] width 40 height 21
